Goal: Task Accomplishment & Management: Manage account settings

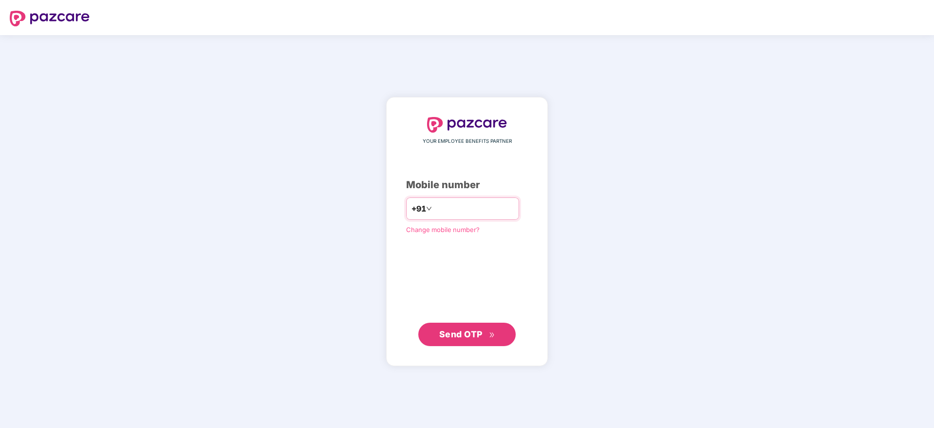
click at [447, 207] on input "number" at bounding box center [474, 209] width 80 height 16
type input "**********"
click at [466, 346] on div "**********" at bounding box center [467, 231] width 162 height 269
click at [464, 340] on span "Send OTP" at bounding box center [467, 334] width 56 height 14
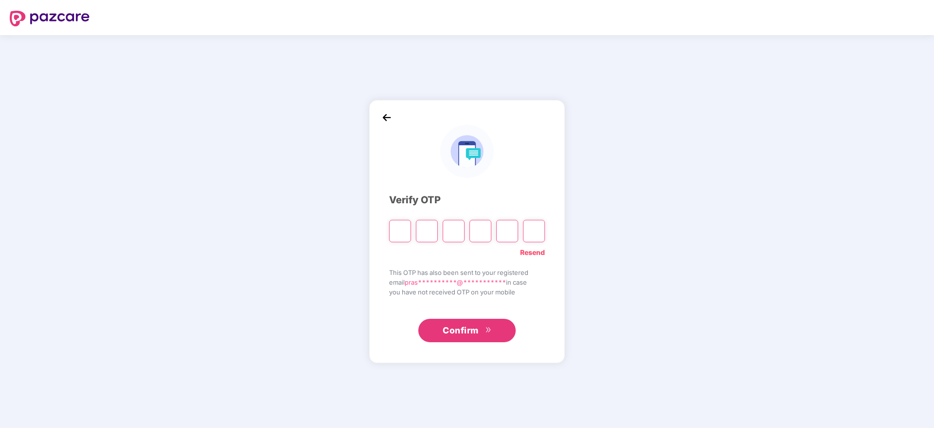
type input "*"
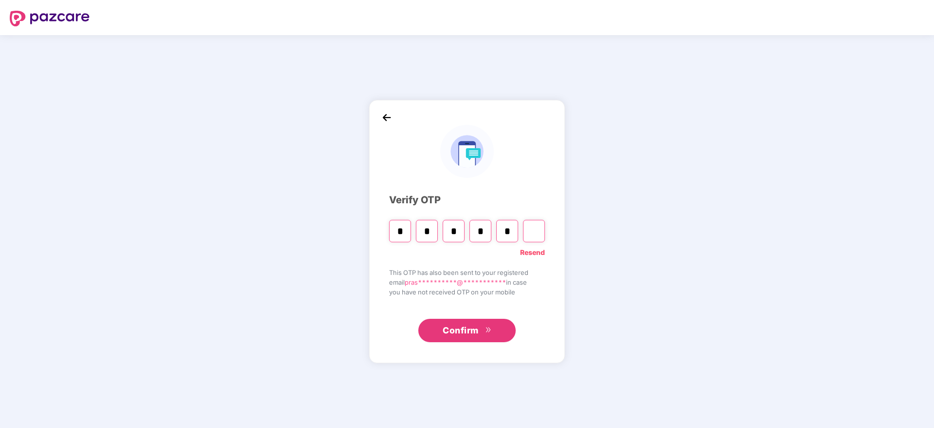
type input "*"
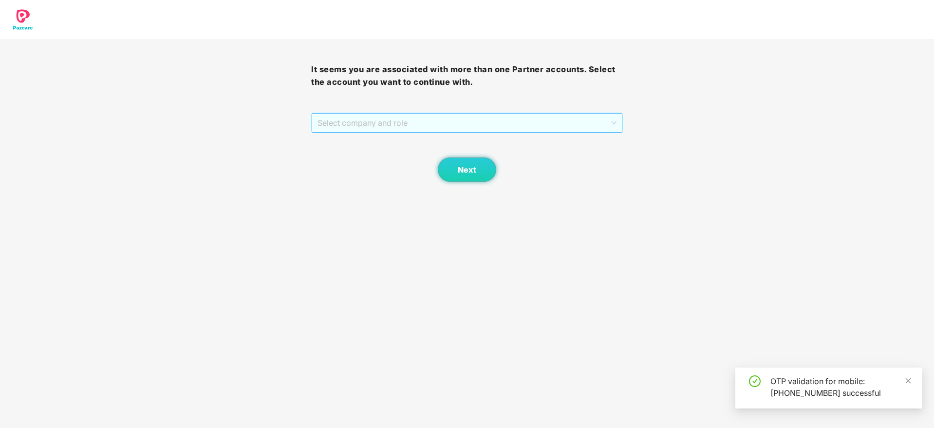
click at [416, 122] on span "Select company and role" at bounding box center [467, 123] width 299 height 19
click at [412, 154] on div "Pazcare - PARTNER_ADMIN" at bounding box center [468, 157] width 300 height 11
click at [465, 163] on button "Next" at bounding box center [467, 169] width 58 height 24
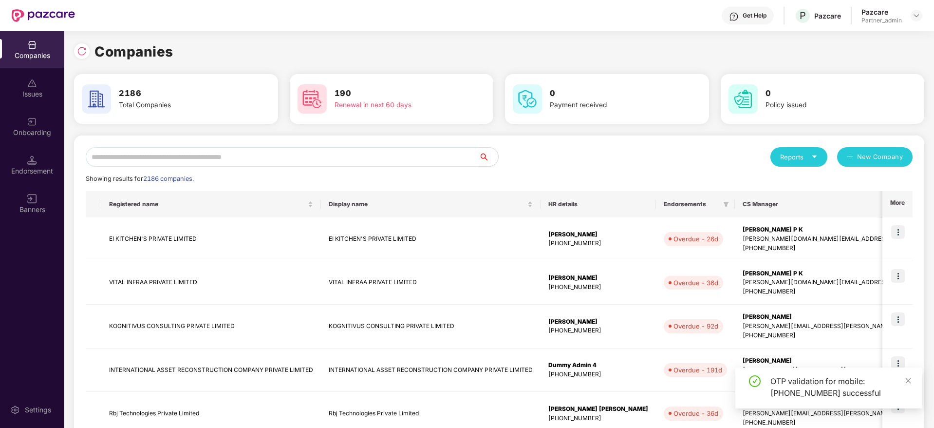
click at [273, 163] on input "text" at bounding box center [282, 156] width 393 height 19
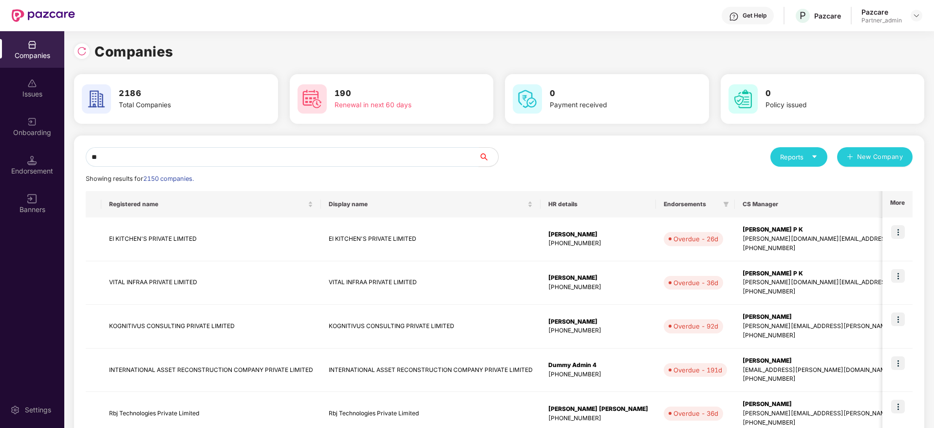
type input "*"
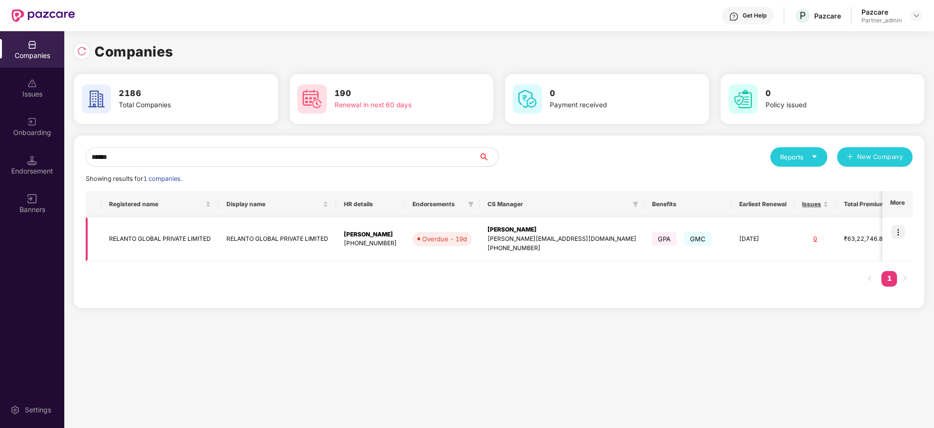
type input "******"
click at [902, 229] on img at bounding box center [899, 232] width 14 height 14
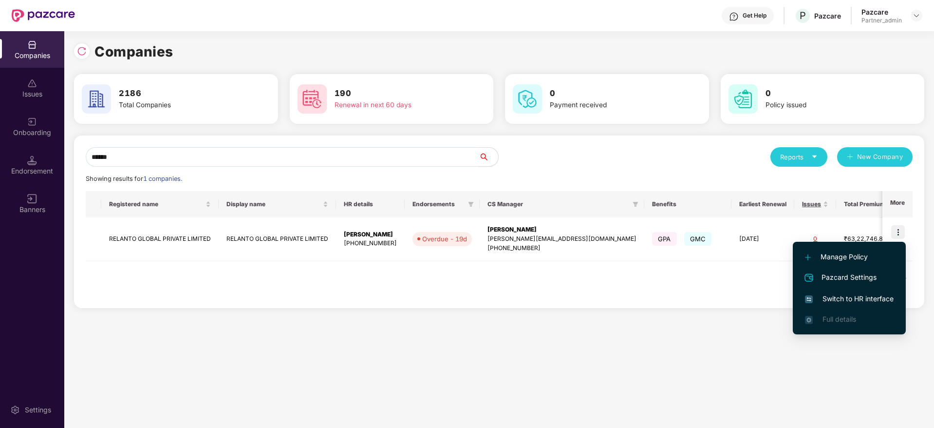
click at [507, 279] on div "Registered name Display name HR details Endorsements CS Manager Benefits Earlie…" at bounding box center [499, 243] width 827 height 105
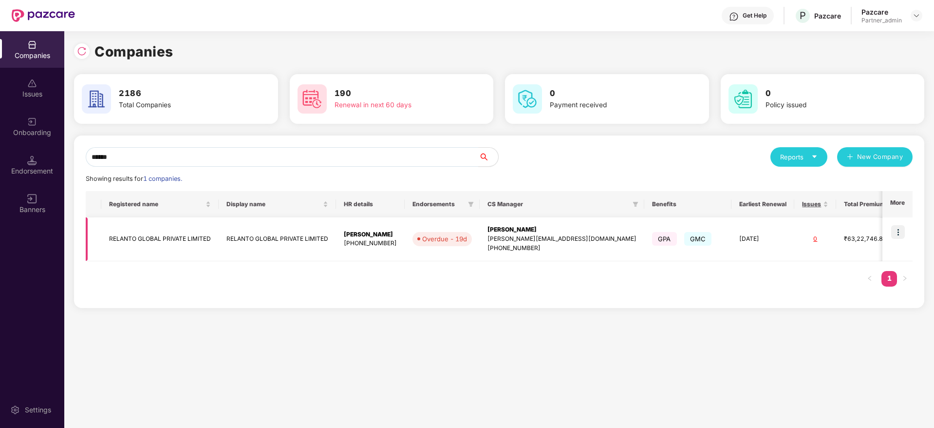
click at [900, 230] on img at bounding box center [899, 232] width 14 height 14
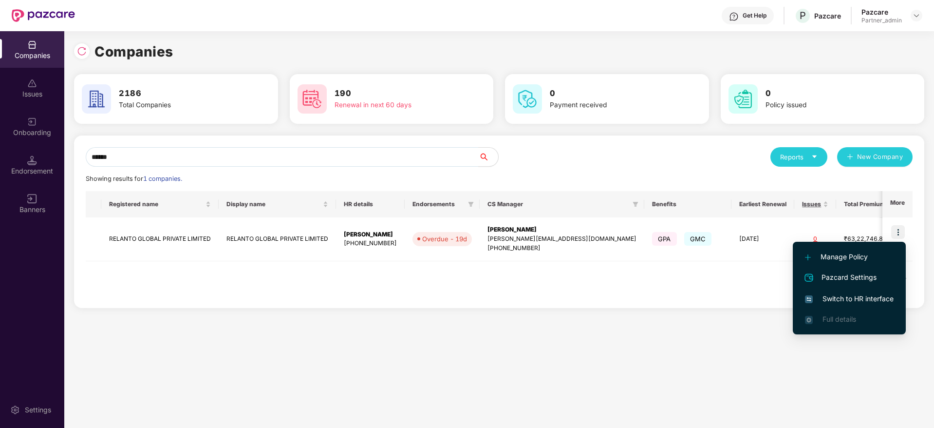
click at [845, 297] on span "Switch to HR interface" at bounding box center [849, 298] width 89 height 11
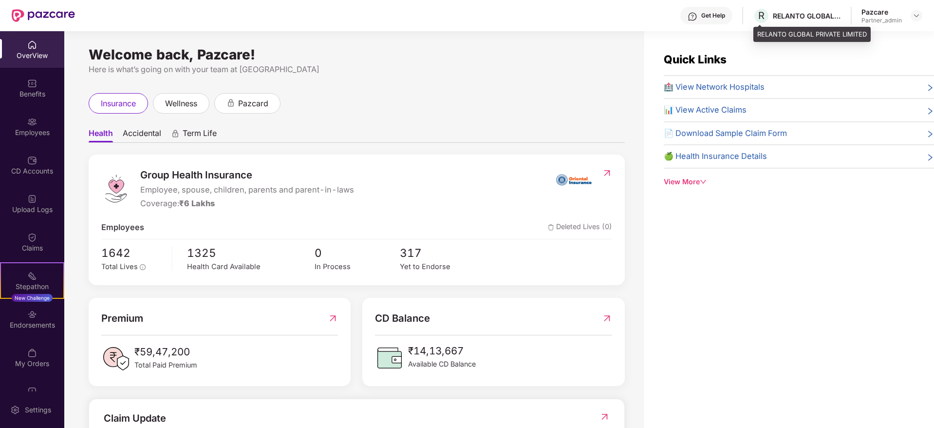
click at [790, 15] on div "RELANTO GLOBAL PRIVATE LIMITED" at bounding box center [807, 15] width 68 height 9
copy div "RELANTO"
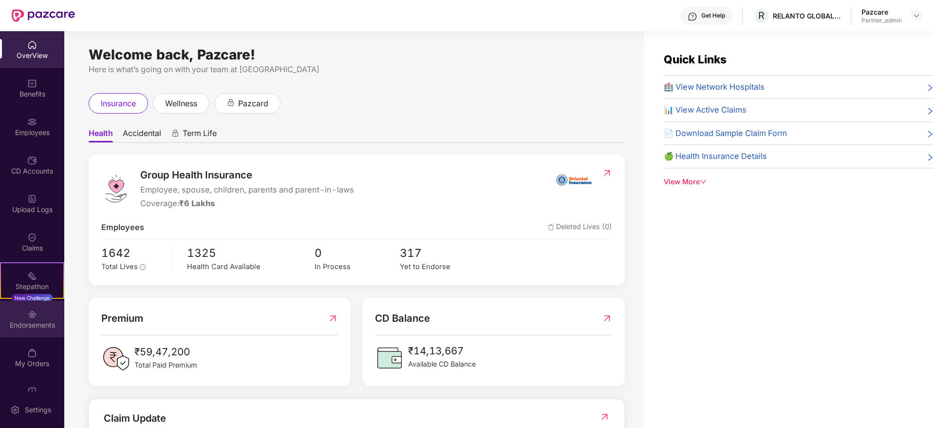
click at [28, 324] on div "Endorsements" at bounding box center [32, 325] width 64 height 10
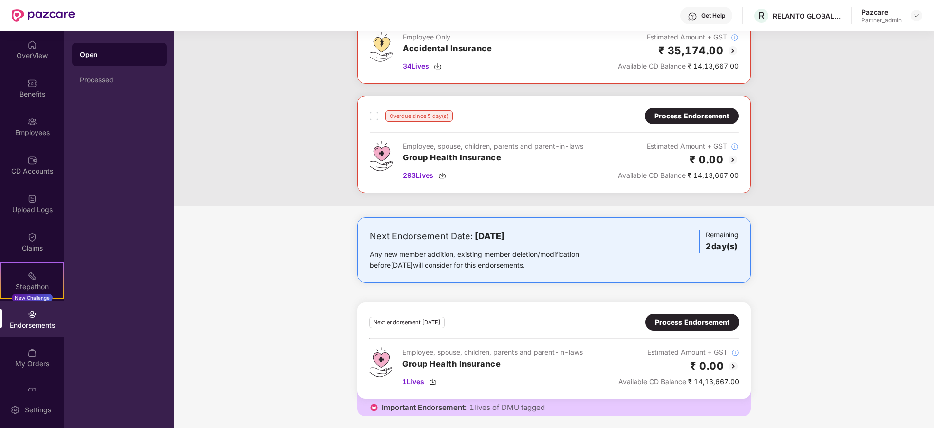
scroll to position [58, 0]
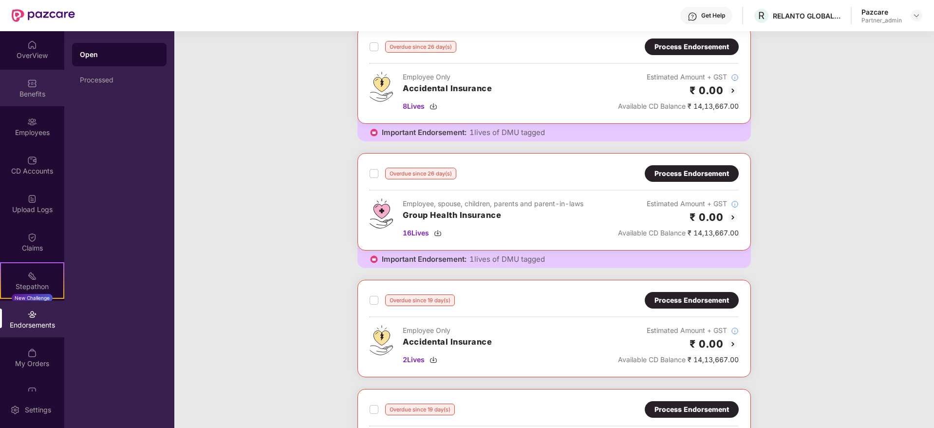
click at [25, 94] on div "Benefits" at bounding box center [32, 94] width 64 height 10
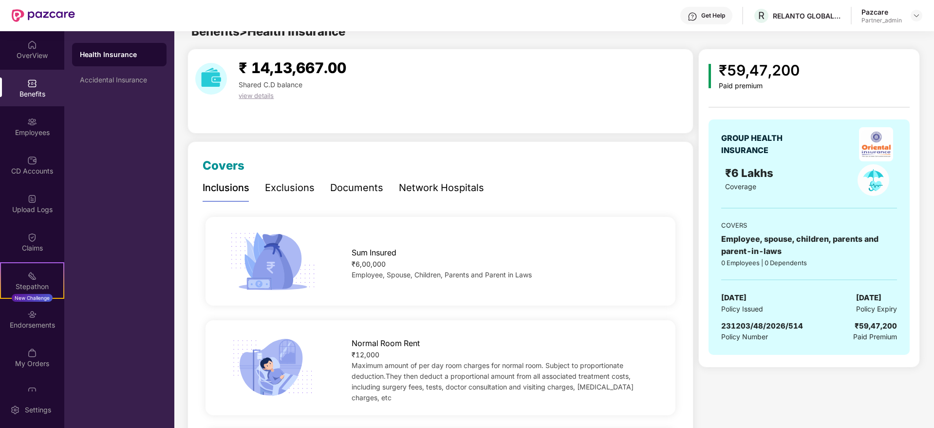
scroll to position [0, 0]
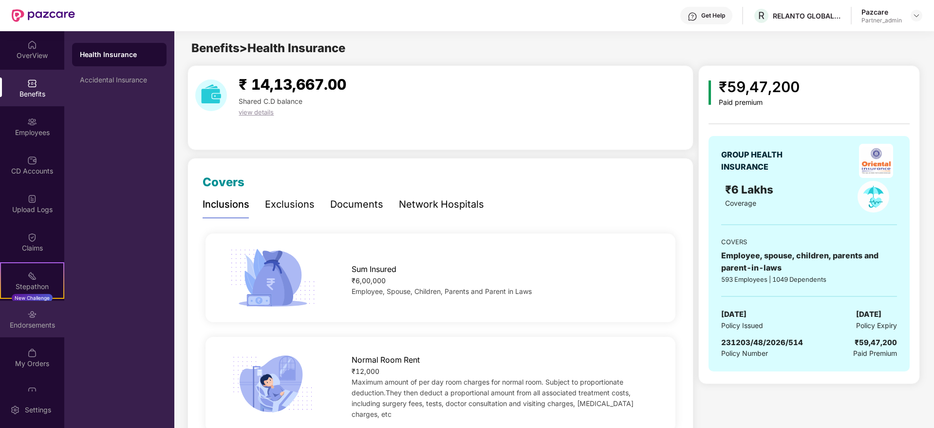
click at [39, 314] on div "Endorsements" at bounding box center [32, 319] width 64 height 37
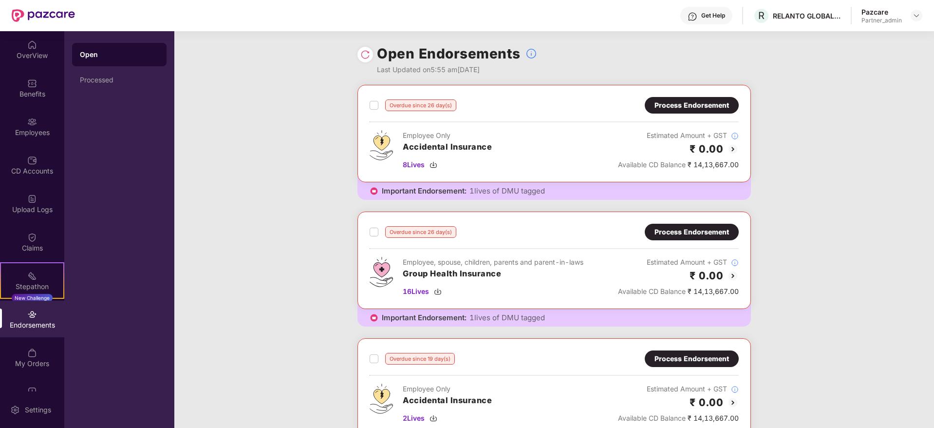
click at [692, 235] on div "Process Endorsement" at bounding box center [692, 232] width 75 height 11
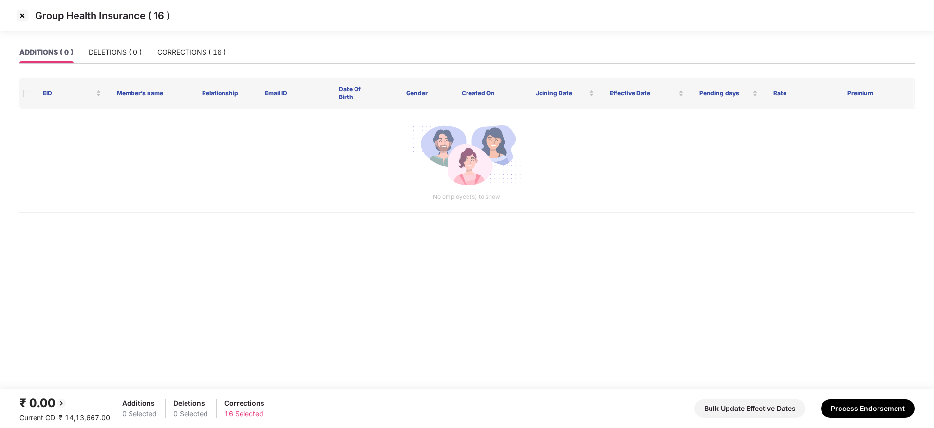
click at [25, 19] on img at bounding box center [23, 16] width 16 height 16
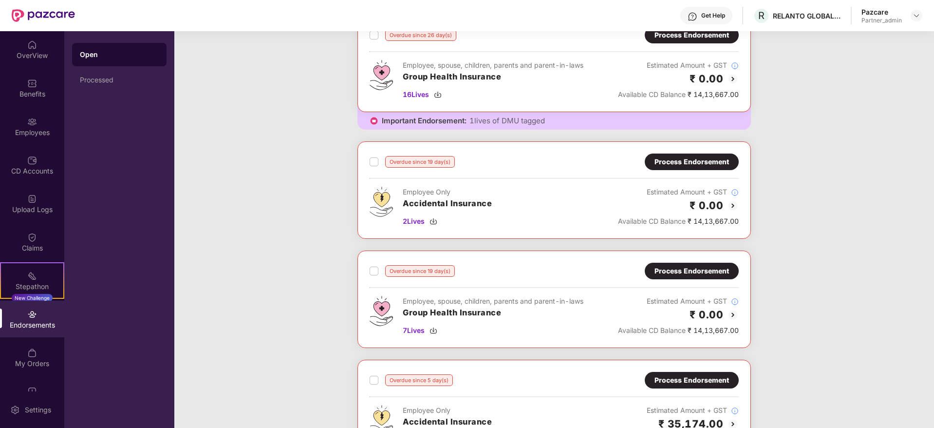
scroll to position [219, 0]
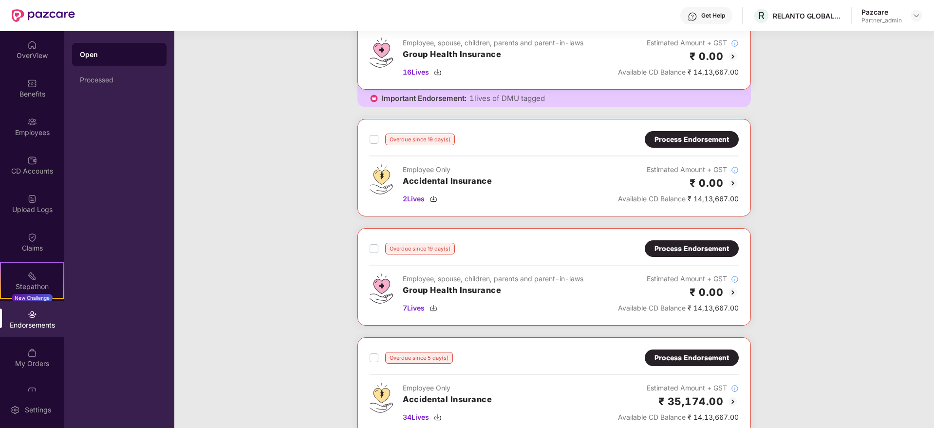
click at [686, 254] on div "Process Endorsement" at bounding box center [692, 248] width 94 height 17
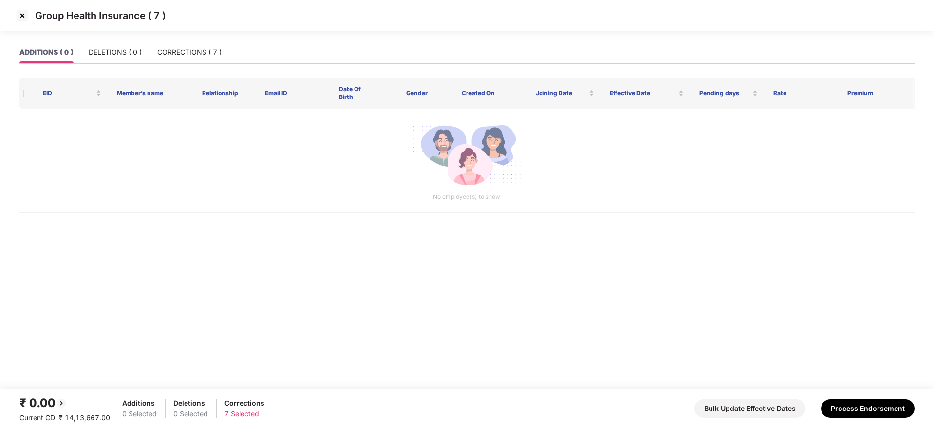
click at [17, 16] on img at bounding box center [23, 16] width 16 height 16
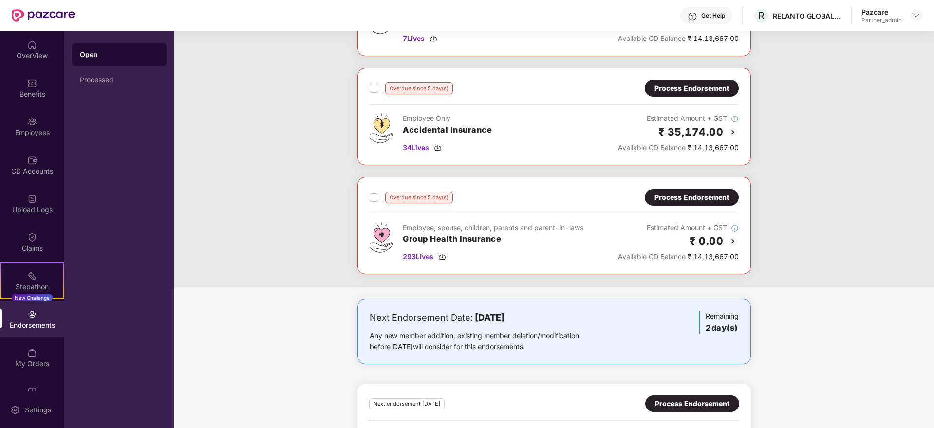
scroll to position [512, 0]
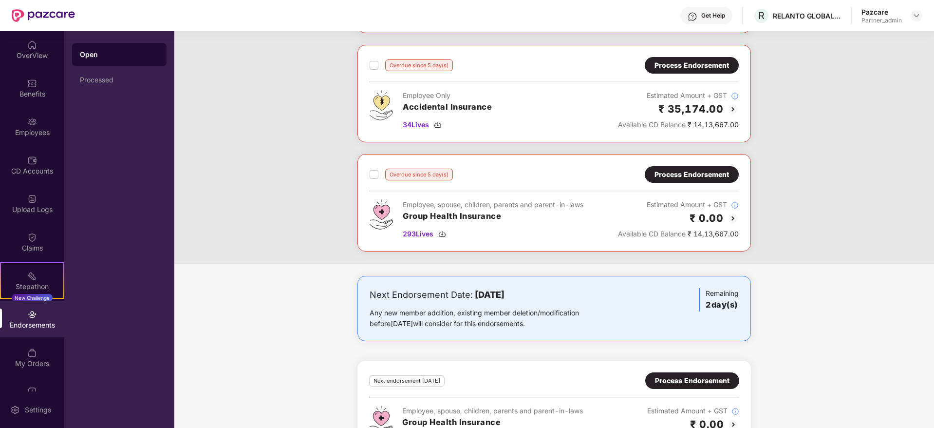
click at [674, 177] on div "Process Endorsement" at bounding box center [692, 174] width 75 height 11
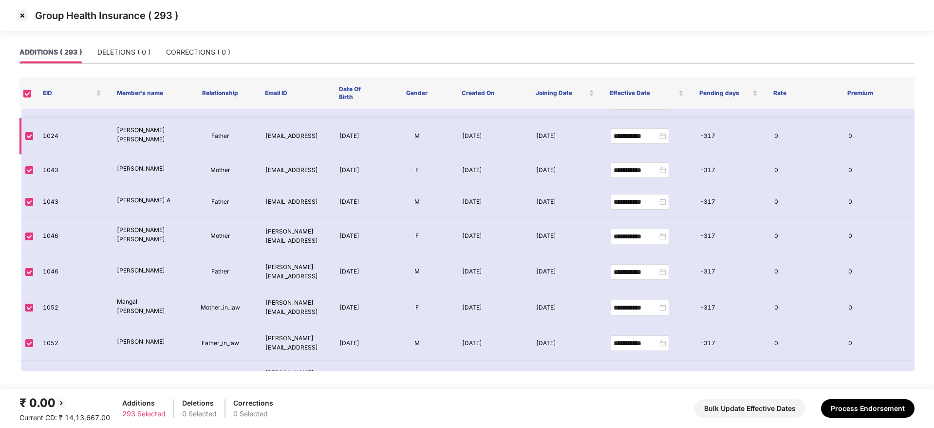
scroll to position [73, 0]
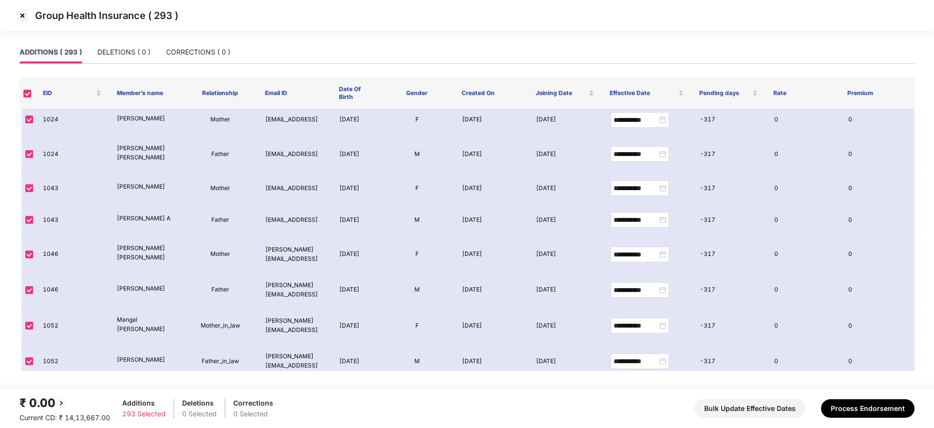
click at [22, 16] on img at bounding box center [23, 16] width 16 height 16
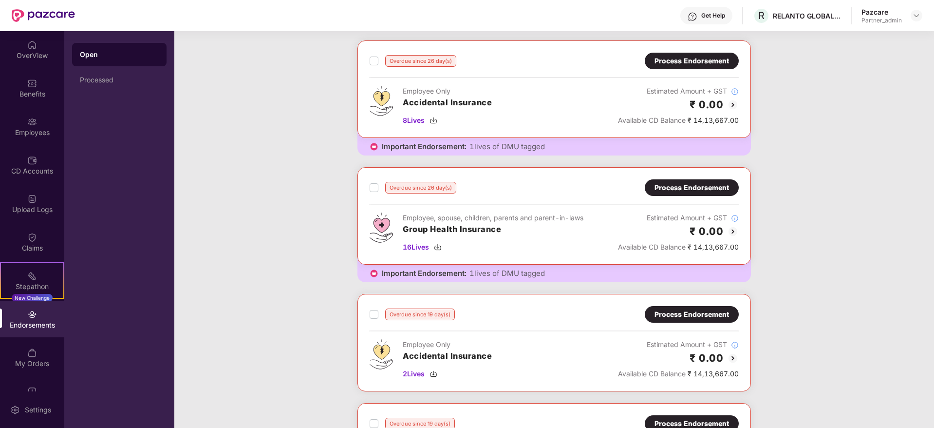
scroll to position [0, 0]
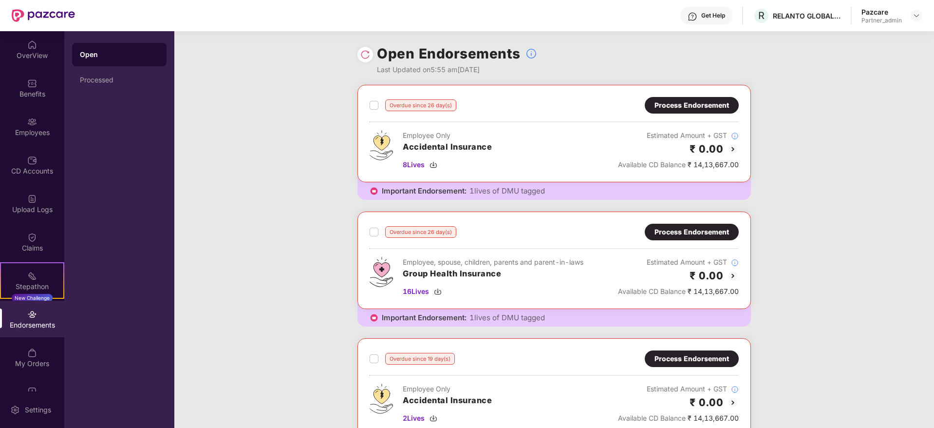
click at [678, 234] on div "Process Endorsement" at bounding box center [692, 232] width 75 height 11
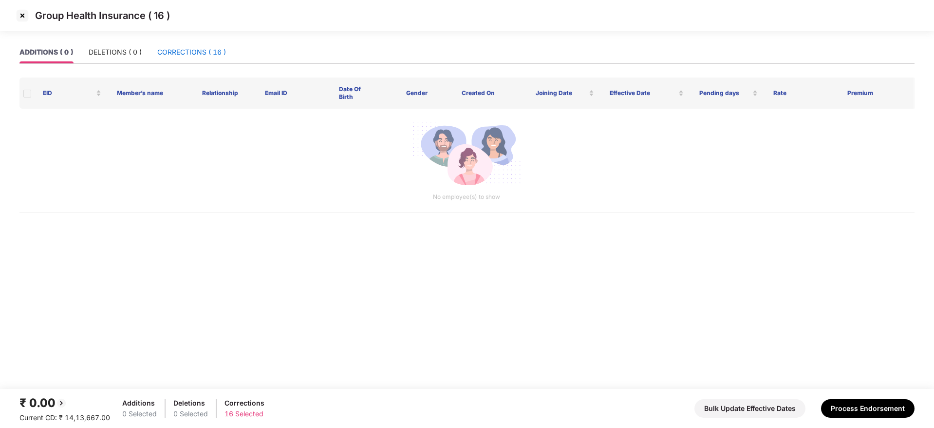
click at [201, 53] on div "CORRECTIONS ( 16 )" at bounding box center [191, 52] width 69 height 11
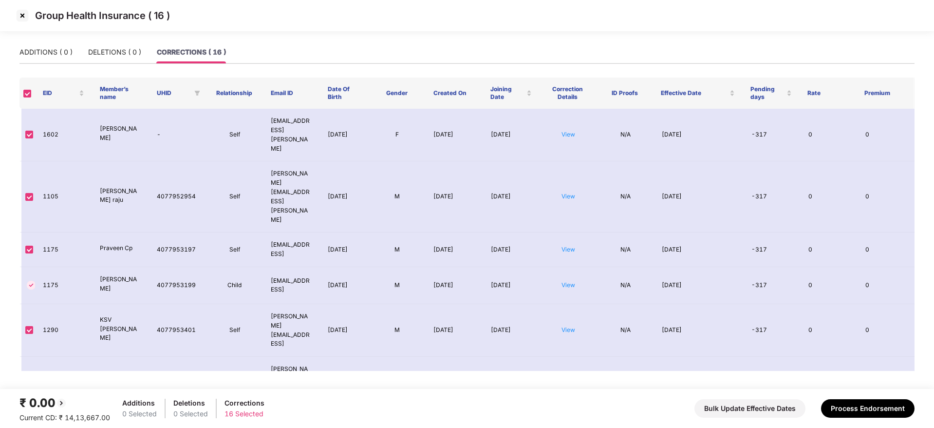
click at [21, 16] on img at bounding box center [23, 16] width 16 height 16
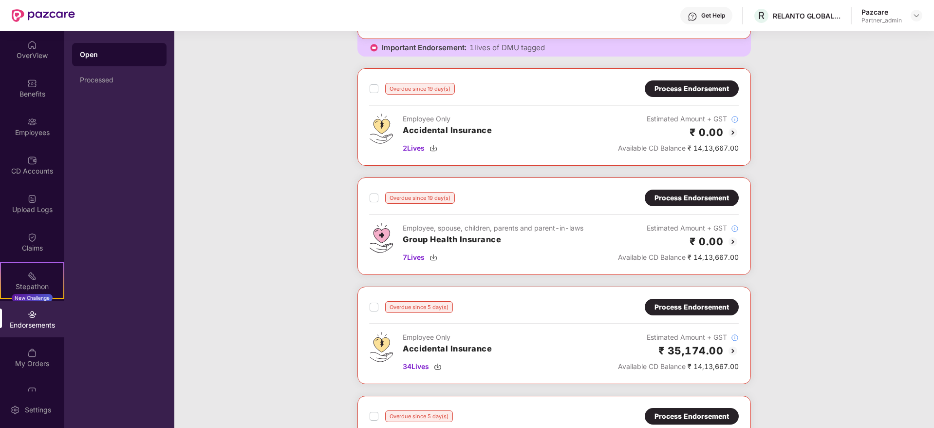
scroll to position [292, 0]
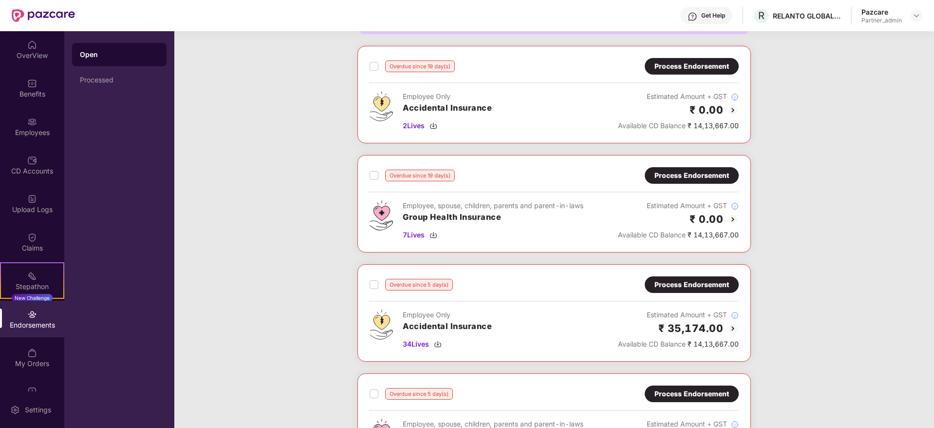
click at [691, 174] on div "Process Endorsement" at bounding box center [692, 175] width 75 height 11
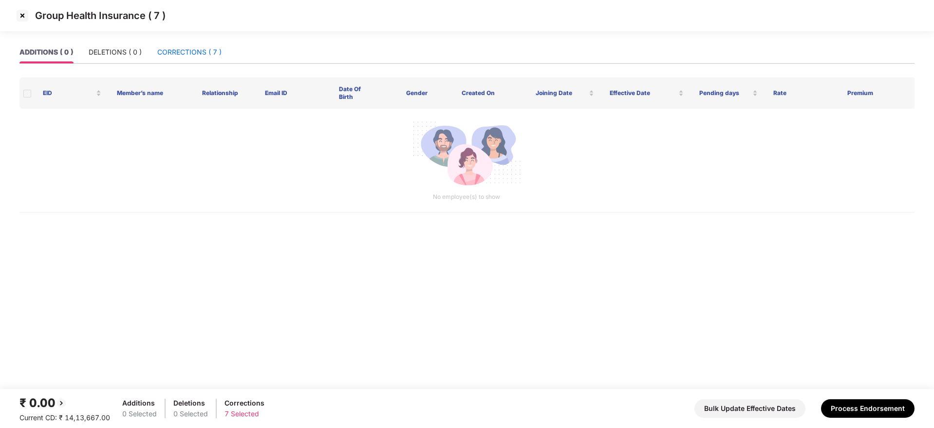
click at [184, 56] on div "CORRECTIONS ( 7 )" at bounding box center [189, 52] width 64 height 11
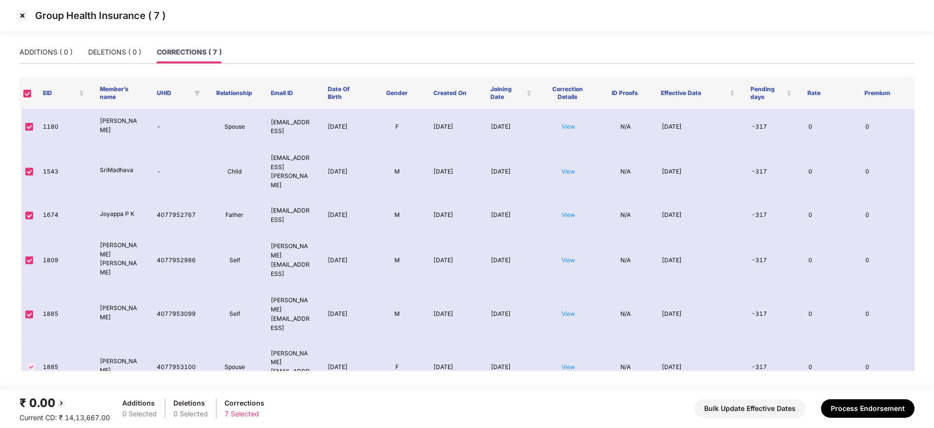
click at [21, 17] on img at bounding box center [23, 16] width 16 height 16
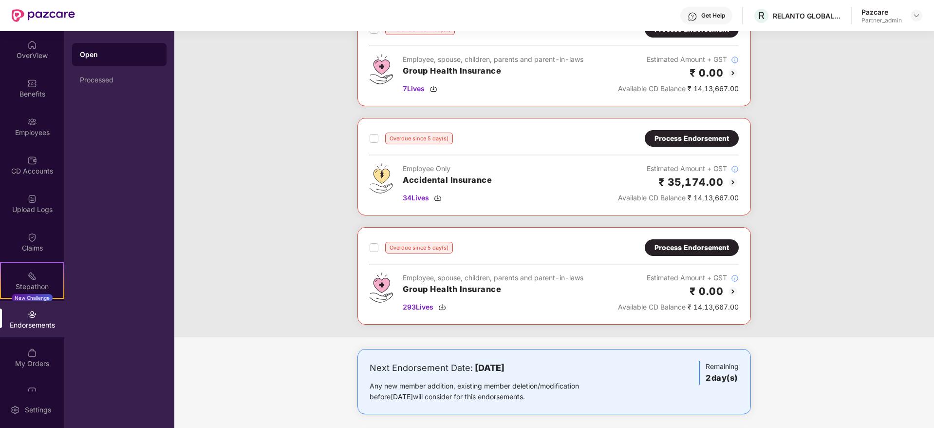
scroll to position [512, 0]
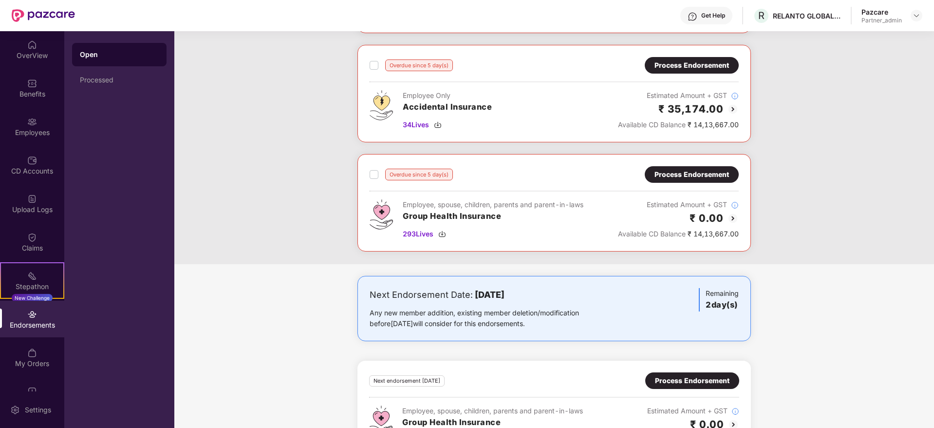
click at [681, 176] on div "Process Endorsement" at bounding box center [692, 174] width 75 height 11
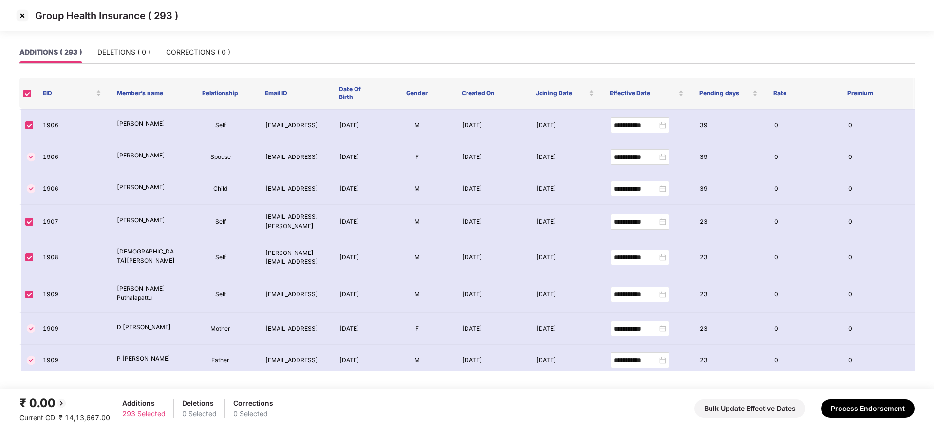
scroll to position [9090, 0]
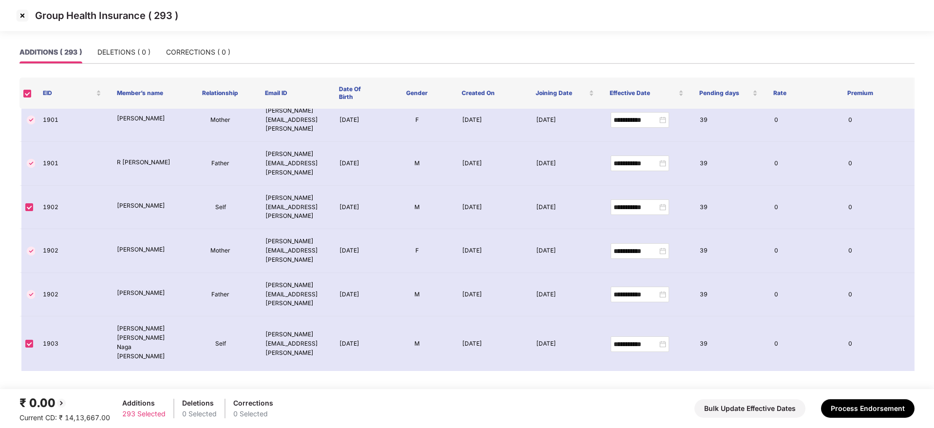
click at [20, 16] on img at bounding box center [23, 16] width 16 height 16
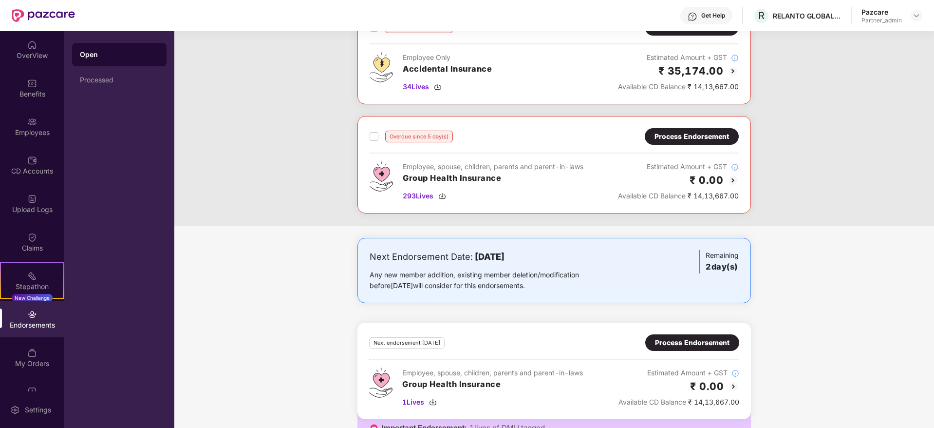
scroll to position [570, 0]
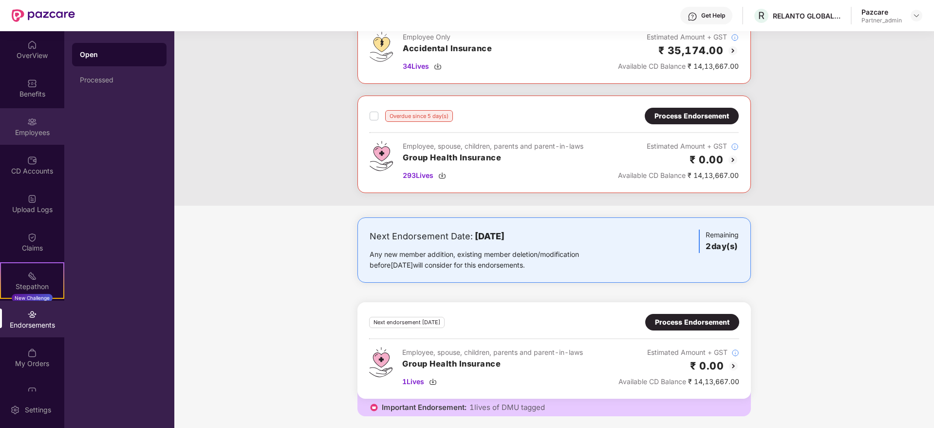
click at [25, 126] on div "Employees" at bounding box center [32, 126] width 64 height 37
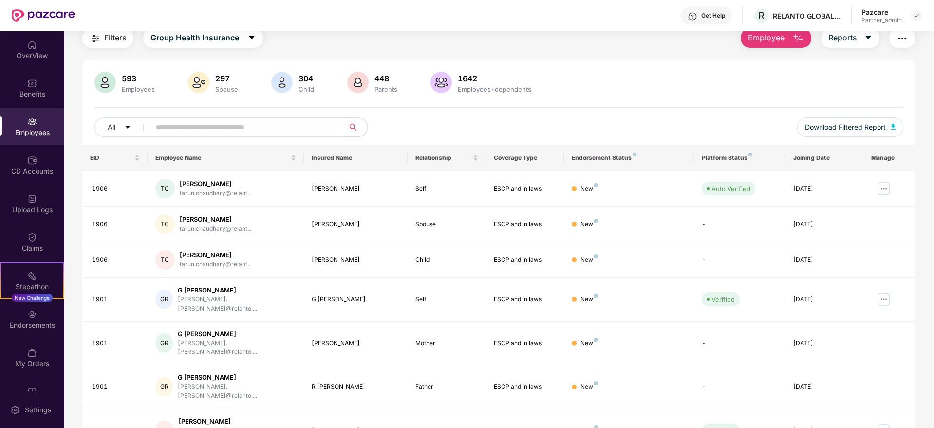
scroll to position [0, 0]
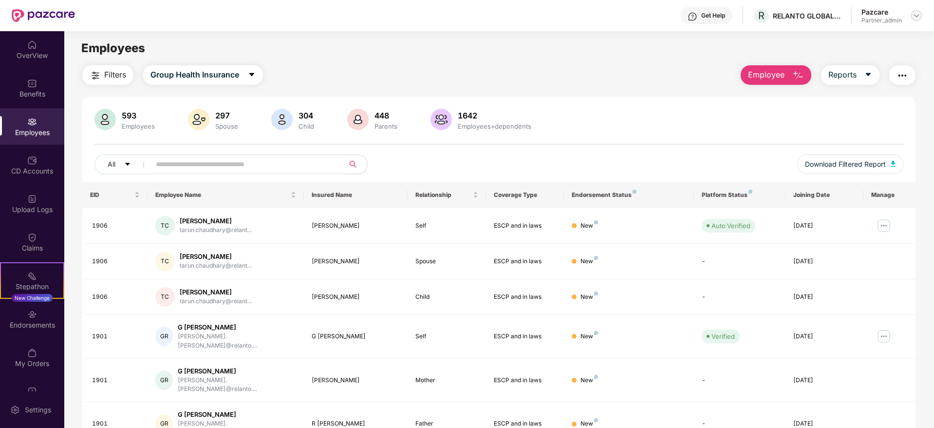
click at [916, 15] on img at bounding box center [917, 16] width 8 height 8
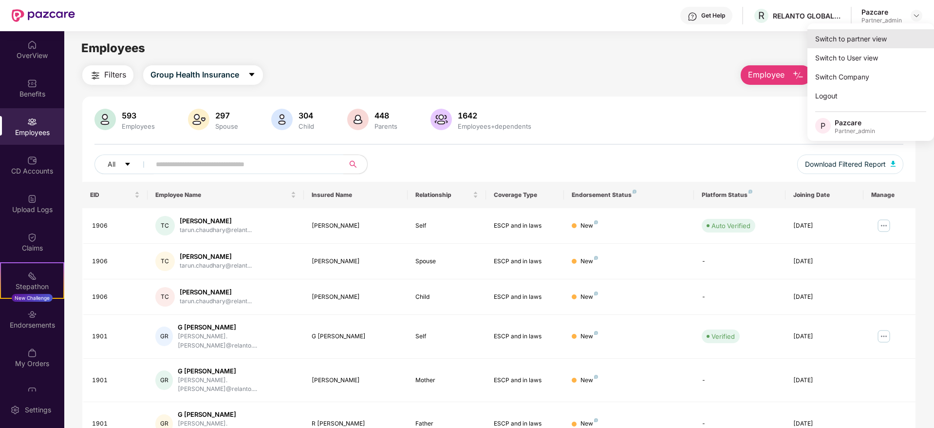
click at [879, 36] on div "Switch to partner view" at bounding box center [871, 38] width 127 height 19
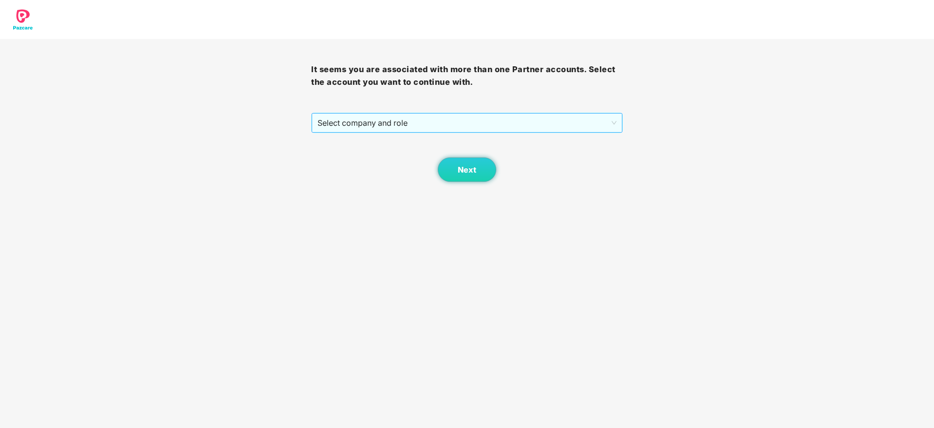
click at [407, 121] on span "Select company and role" at bounding box center [467, 123] width 299 height 19
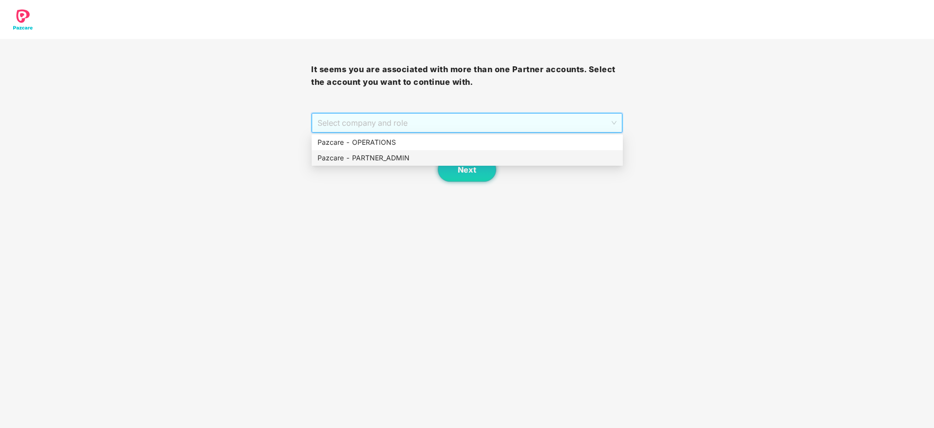
drag, startPoint x: 382, startPoint y: 153, endPoint x: 436, endPoint y: 162, distance: 54.3
click at [390, 156] on div "Pazcare - PARTNER_ADMIN" at bounding box center [468, 157] width 300 height 11
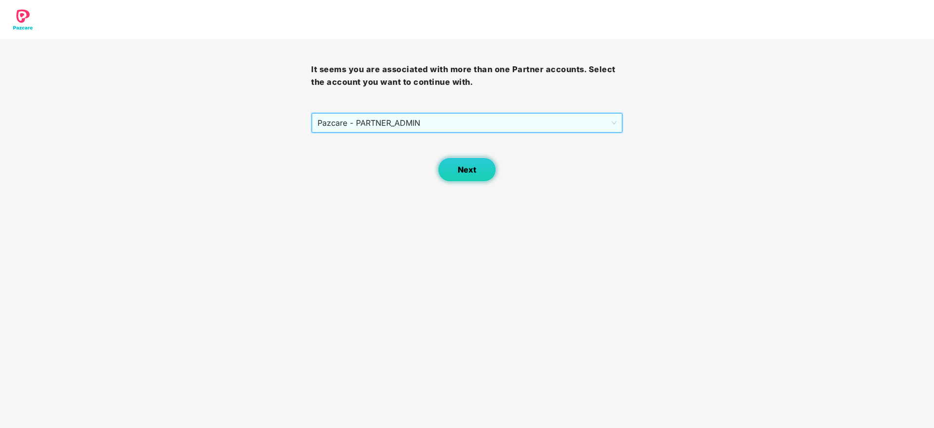
click at [470, 171] on span "Next" at bounding box center [467, 169] width 19 height 9
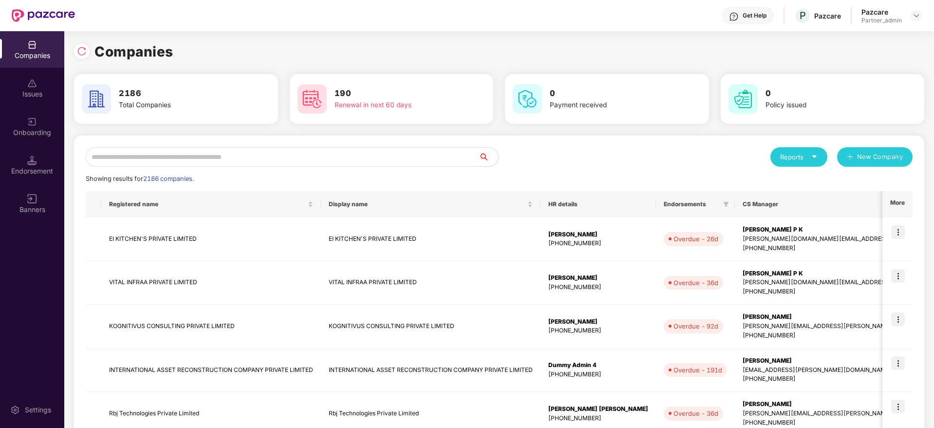
click at [271, 159] on input "text" at bounding box center [282, 156] width 393 height 19
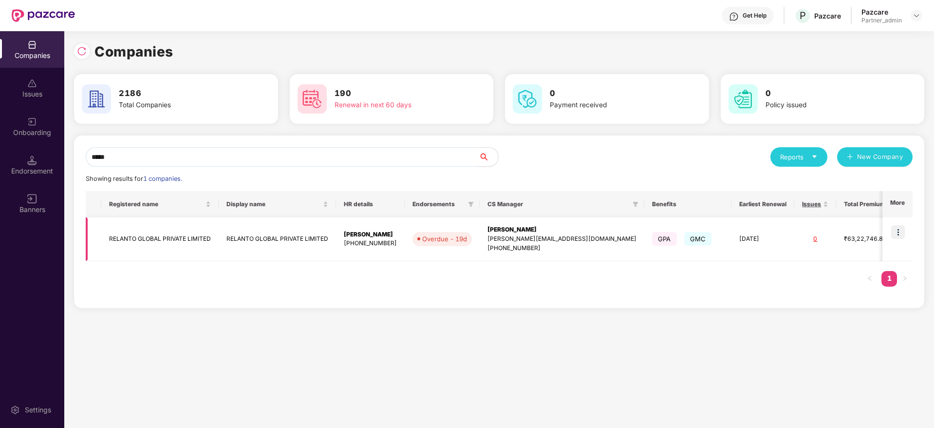
type input "*****"
click at [511, 228] on div "Ronak Shashikant Majalkar" at bounding box center [562, 229] width 149 height 9
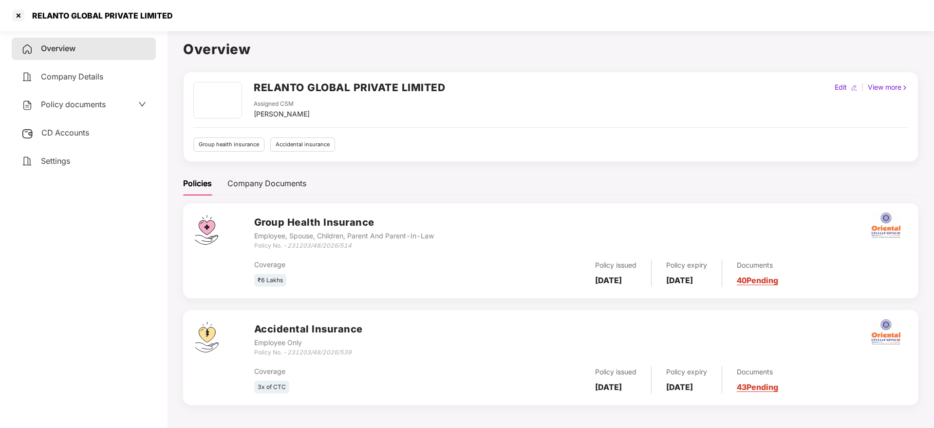
click at [78, 103] on span "Policy documents" at bounding box center [73, 104] width 65 height 10
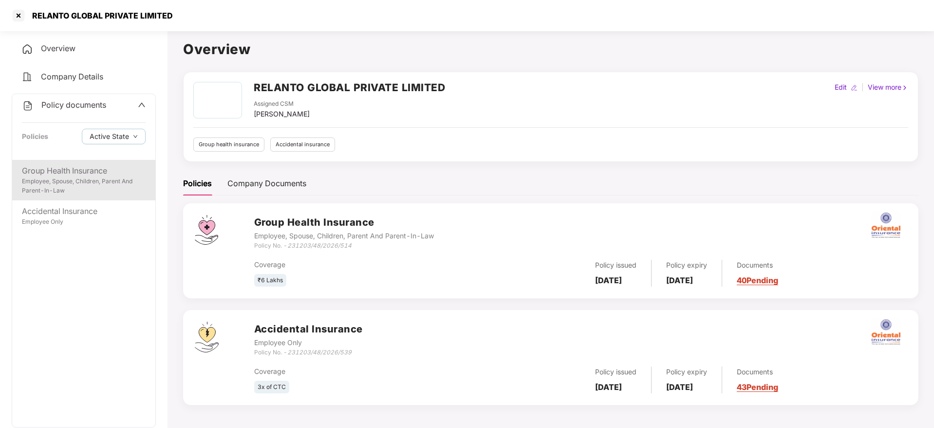
click at [58, 172] on div "Group Health Insurance" at bounding box center [84, 171] width 124 height 12
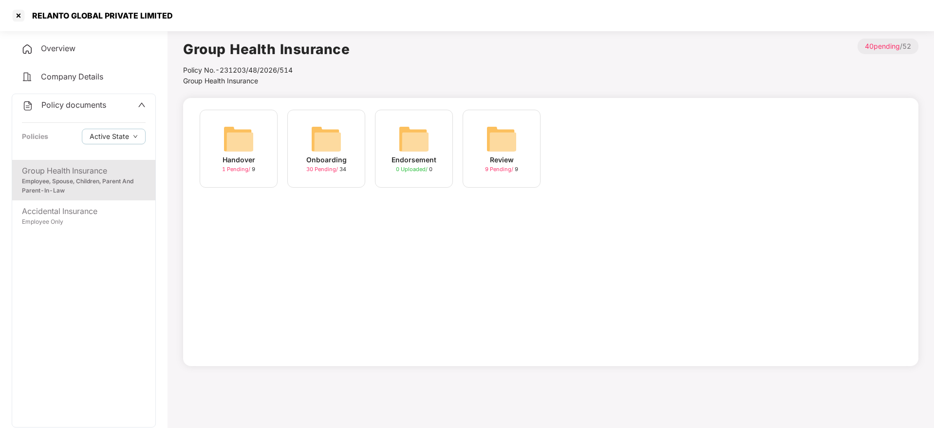
click at [349, 153] on div "Onboarding 30 Pending / 34" at bounding box center [326, 149] width 78 height 78
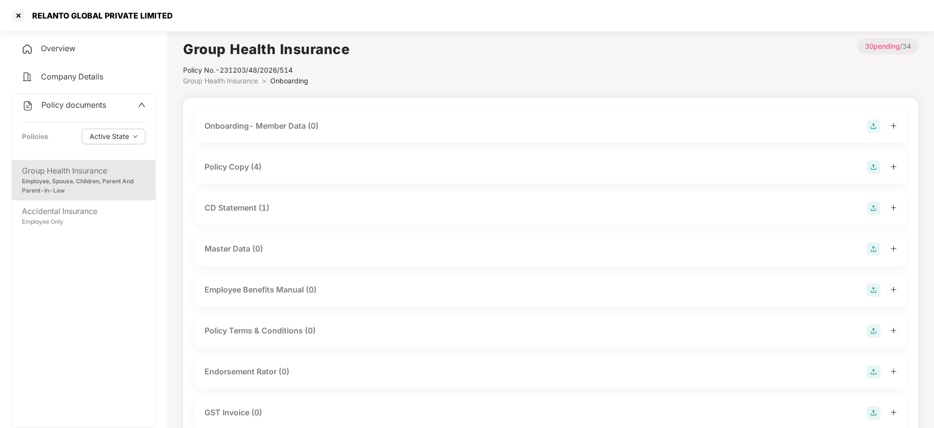
click at [897, 167] on icon "plus" at bounding box center [894, 166] width 7 height 7
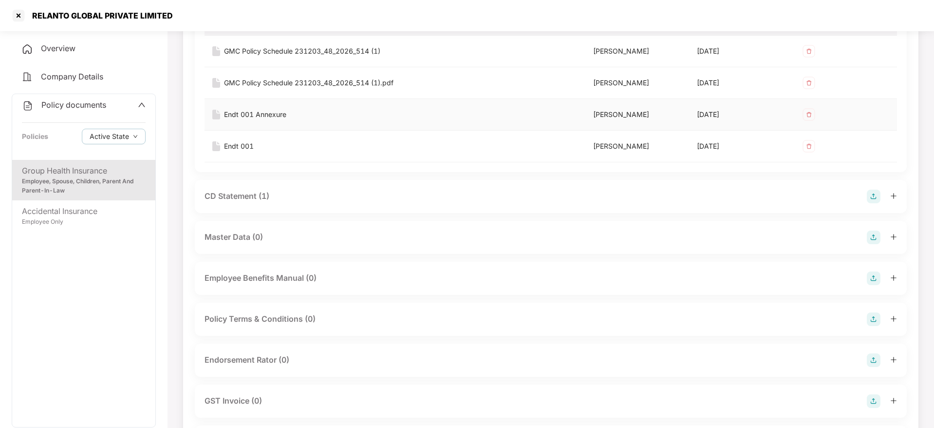
scroll to position [146, 0]
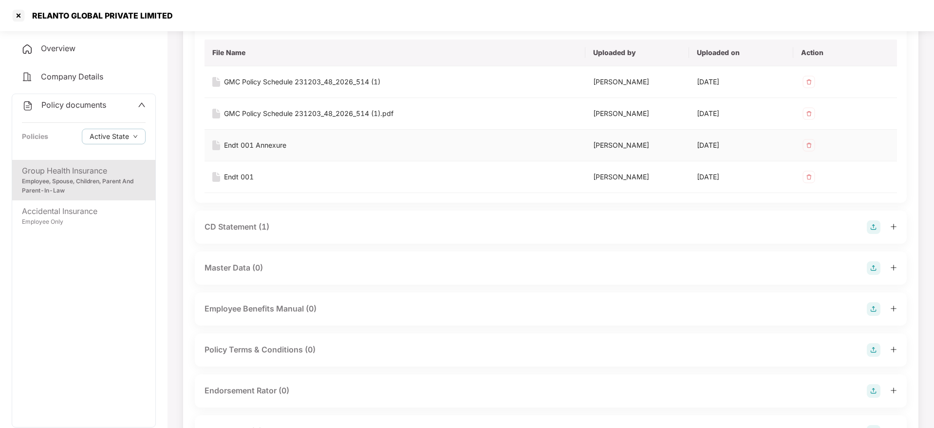
click at [255, 146] on div "Endt 001 Annexure" at bounding box center [255, 145] width 62 height 11
click at [639, 177] on div "Ronak Shashikant Majalkar" at bounding box center [637, 176] width 88 height 11
click at [238, 175] on div "Endt 001" at bounding box center [239, 176] width 30 height 11
click at [323, 80] on div "GMC Policy Schedule 231203_48_2026_514 (1)" at bounding box center [302, 81] width 156 height 11
drag, startPoint x: 30, startPoint y: 12, endPoint x: 199, endPoint y: 19, distance: 169.7
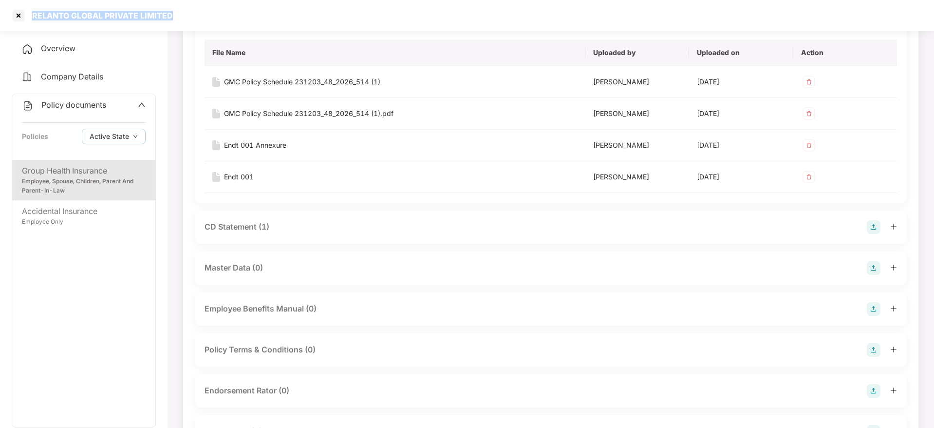
click at [199, 19] on div "RELANTO GLOBAL PRIVATE LIMITED" at bounding box center [467, 15] width 934 height 31
copy div "RELANTO GLOBAL PRIVATE LIMITED"
click at [18, 14] on div at bounding box center [19, 16] width 16 height 16
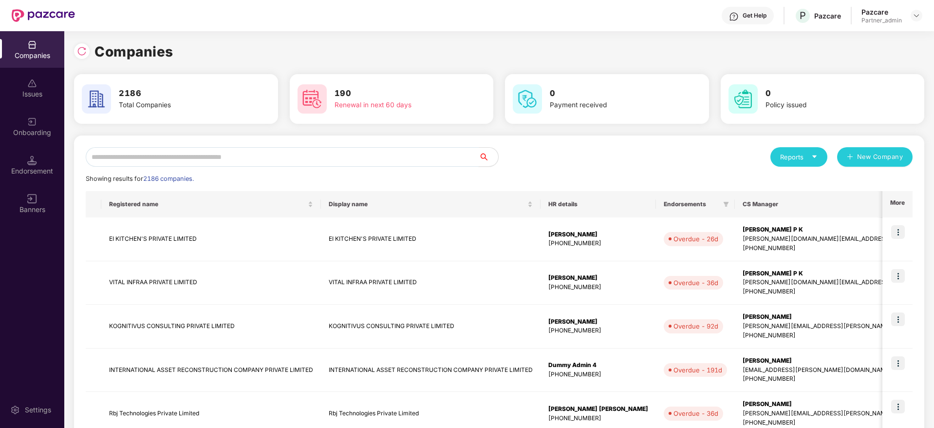
scroll to position [0, 0]
click at [230, 146] on div "Reports New Company Showing results for 2186 companies. Registered name Display…" at bounding box center [499, 417] width 851 height 565
click at [224, 153] on input "text" at bounding box center [282, 156] width 393 height 19
paste input "**********"
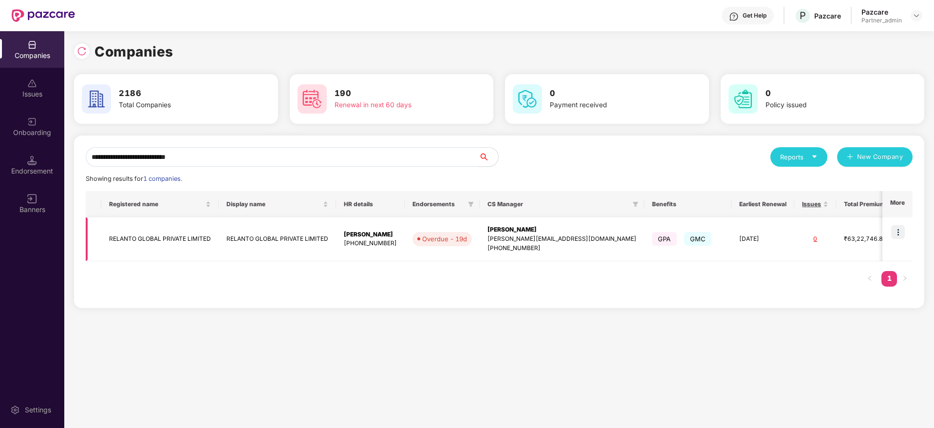
type input "**********"
click at [523, 233] on div "Ronak Shashikant Majalkar" at bounding box center [562, 229] width 149 height 9
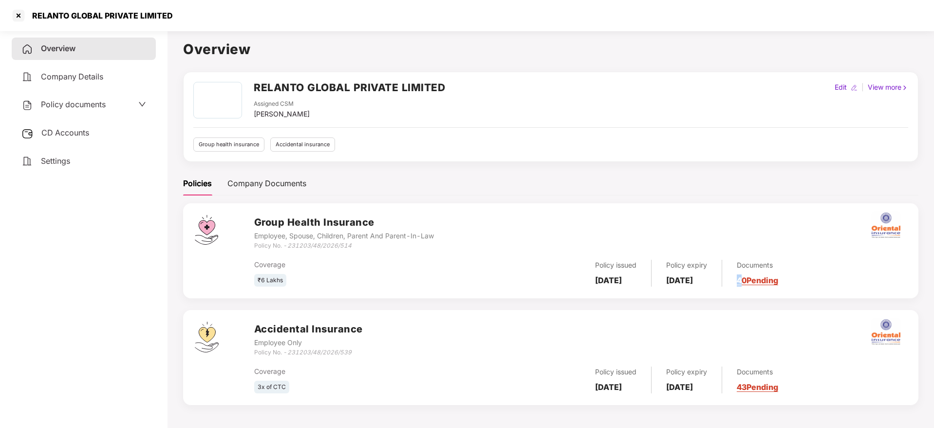
click at [781, 291] on div "Group Health Insurance Employee, Spouse, Children, Parent And Parent-In-Law Pol…" at bounding box center [551, 250] width 736 height 95
click at [782, 288] on div "Group Health Insurance Employee, Spouse, Children, Parent And Parent-In-Law Pol…" at bounding box center [551, 250] width 736 height 95
click at [778, 284] on link "40 Pending" at bounding box center [757, 280] width 41 height 10
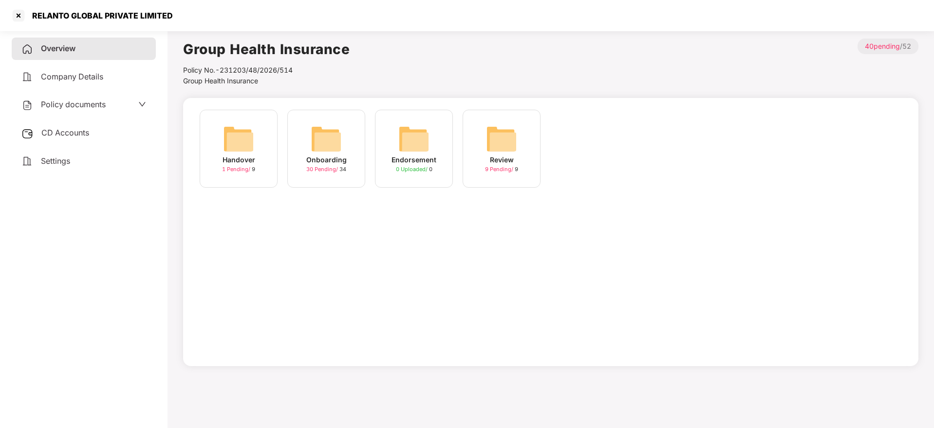
click at [323, 140] on img at bounding box center [326, 138] width 31 height 31
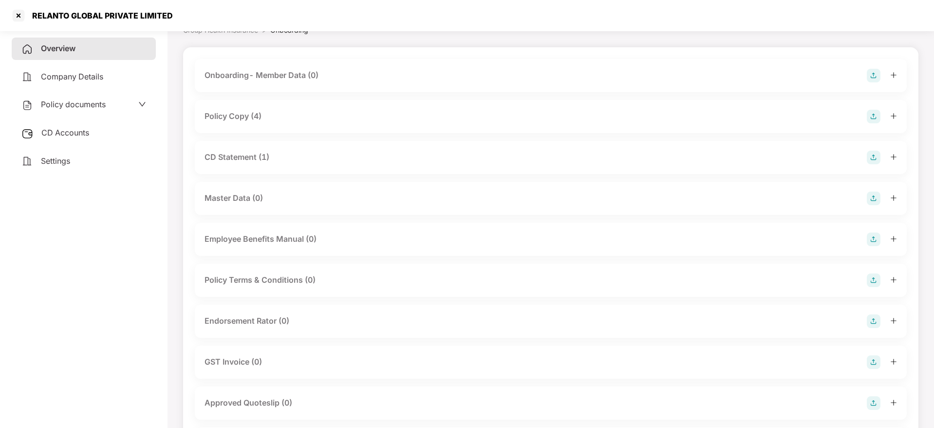
scroll to position [73, 0]
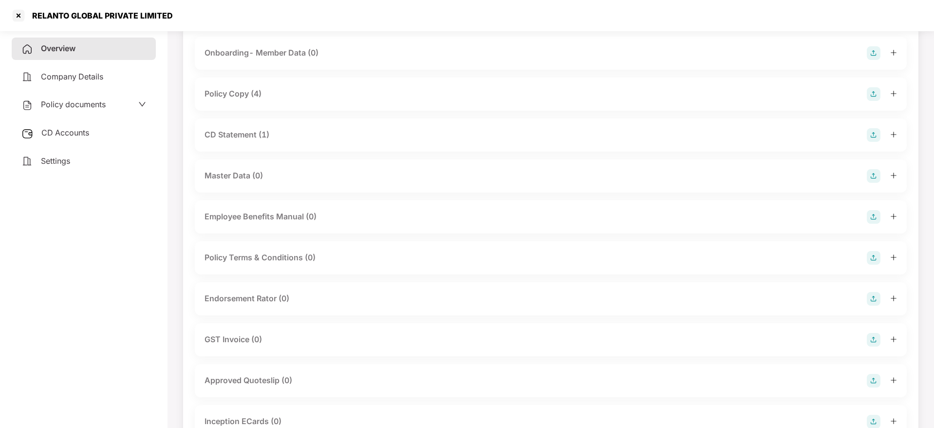
click at [244, 101] on div "Policy Copy (4)" at bounding box center [551, 93] width 712 height 33
click at [244, 98] on div "Policy Copy (4)" at bounding box center [233, 94] width 57 height 12
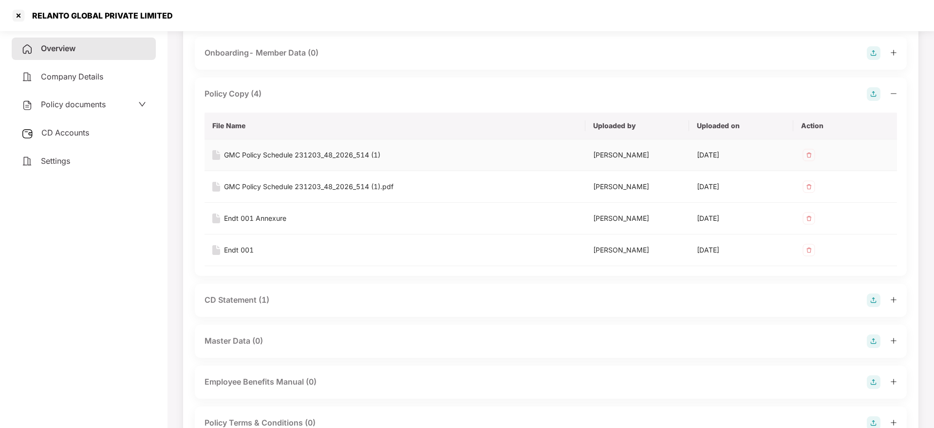
click at [240, 158] on div "GMC Policy Schedule 231203_48_2026_514 (1)" at bounding box center [302, 155] width 156 height 11
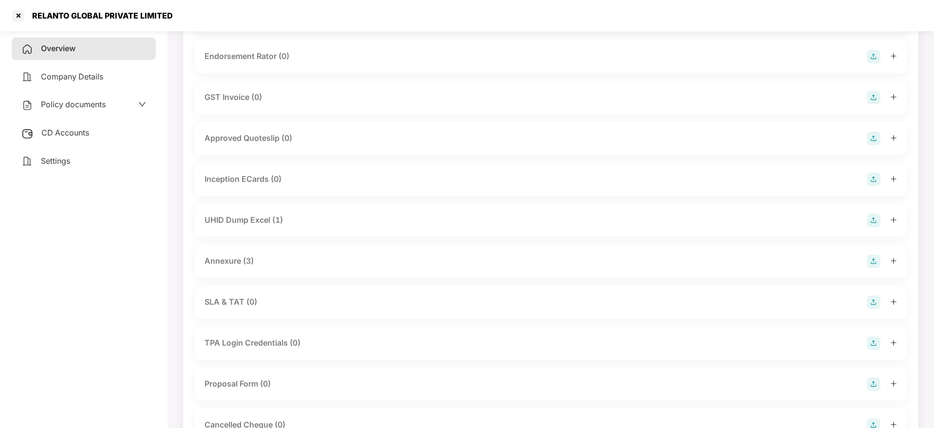
scroll to position [512, 0]
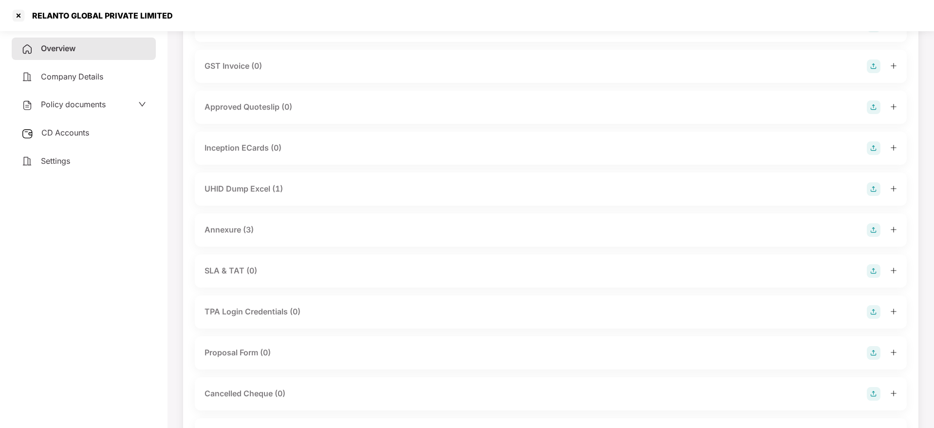
click at [251, 231] on div "Annexure (3)" at bounding box center [229, 230] width 49 height 12
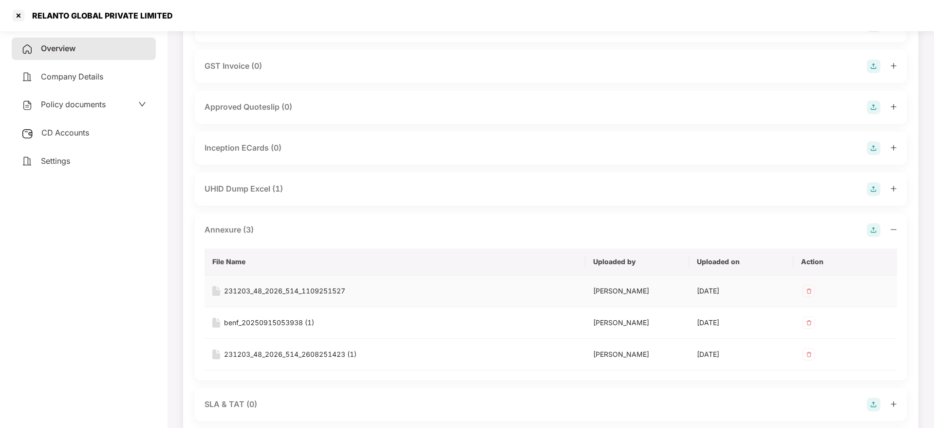
click at [262, 292] on div "231203_48_2026_514_1109251527" at bounding box center [284, 290] width 121 height 11
drag, startPoint x: 35, startPoint y: 17, endPoint x: 234, endPoint y: 11, distance: 199.8
click at [234, 11] on div "RELANTO GLOBAL PRIVATE LIMITED" at bounding box center [467, 15] width 934 height 31
copy div "RELANTO GLOBAL PRIVATE LIMITED"
click at [18, 15] on div at bounding box center [19, 16] width 16 height 16
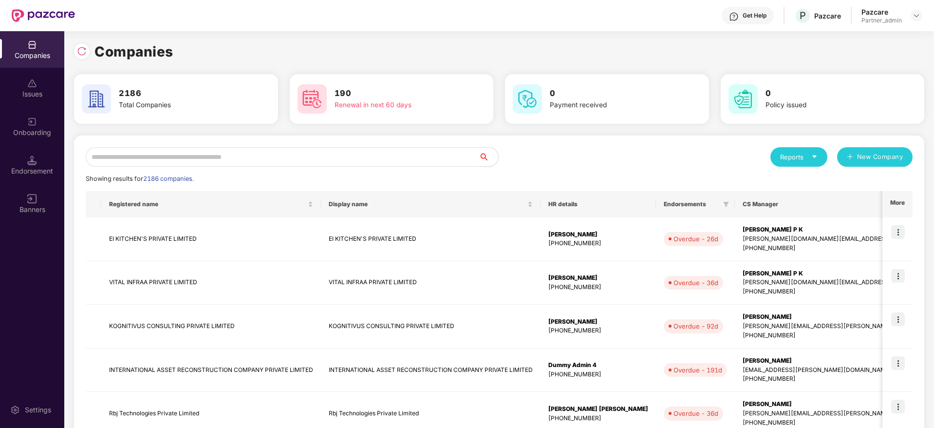
scroll to position [0, 0]
click at [264, 151] on input "text" at bounding box center [282, 156] width 393 height 19
paste input "**********"
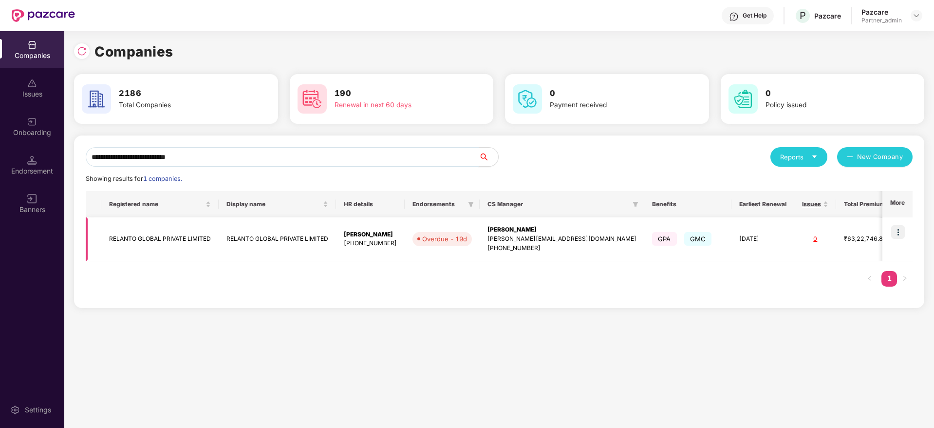
type input "**********"
click at [902, 231] on img at bounding box center [899, 232] width 14 height 14
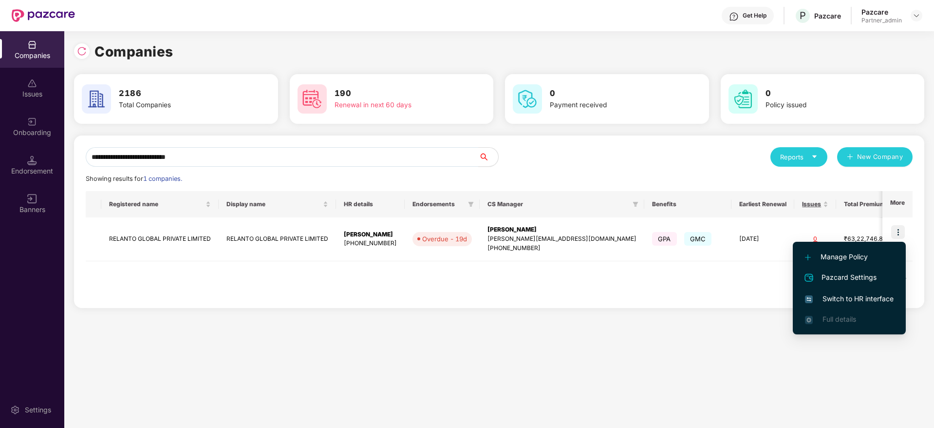
click at [861, 287] on li "Pazcard Settings" at bounding box center [849, 277] width 113 height 21
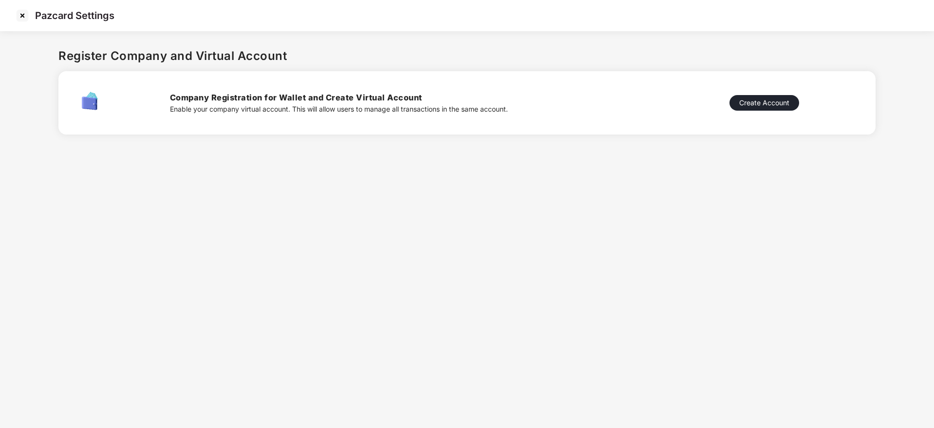
click at [26, 16] on img at bounding box center [23, 16] width 16 height 16
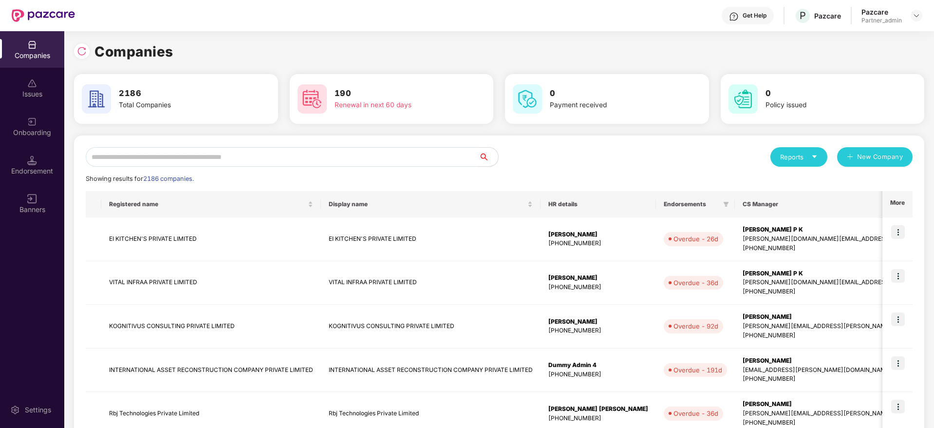
click at [201, 151] on input "text" at bounding box center [282, 156] width 393 height 19
paste input "**********"
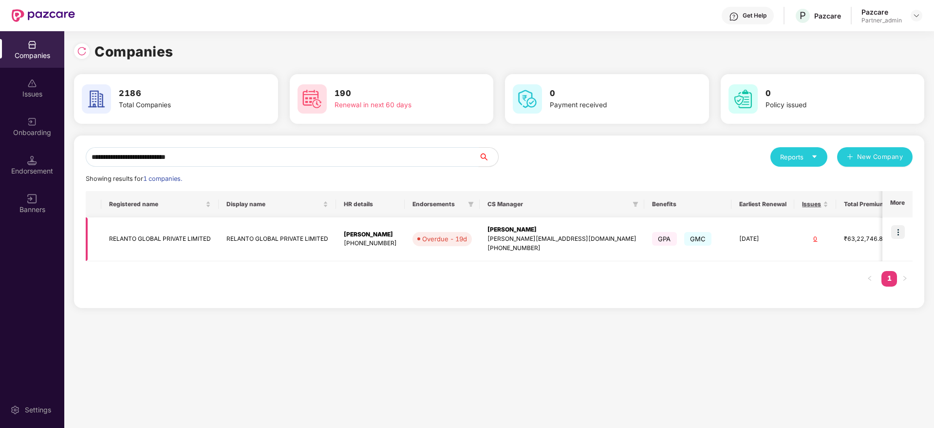
type input "**********"
click at [899, 231] on img at bounding box center [899, 232] width 14 height 14
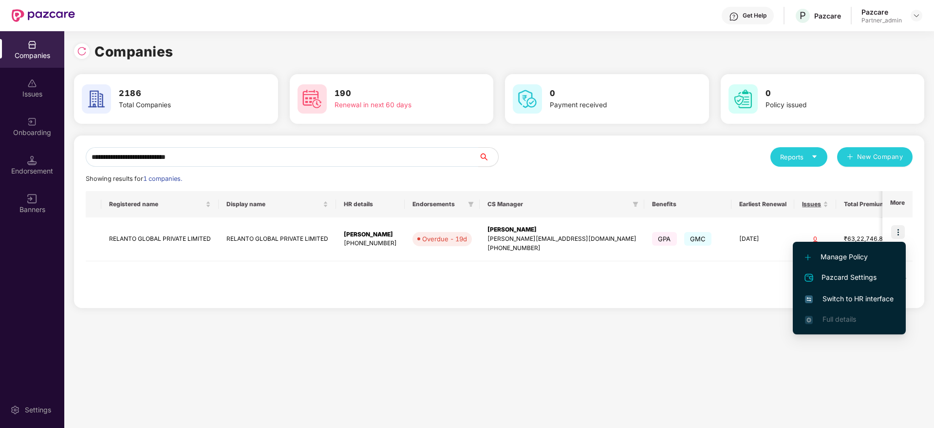
click at [858, 297] on span "Switch to HR interface" at bounding box center [849, 298] width 89 height 11
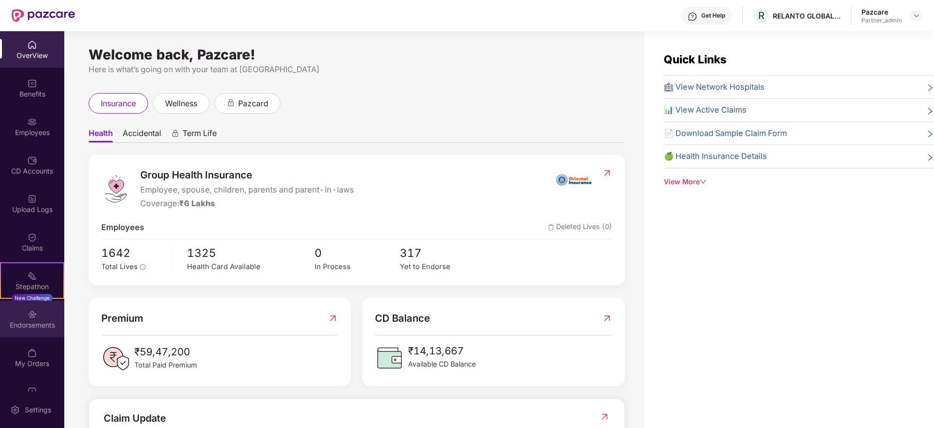
click at [39, 326] on div "Endorsements" at bounding box center [32, 325] width 64 height 10
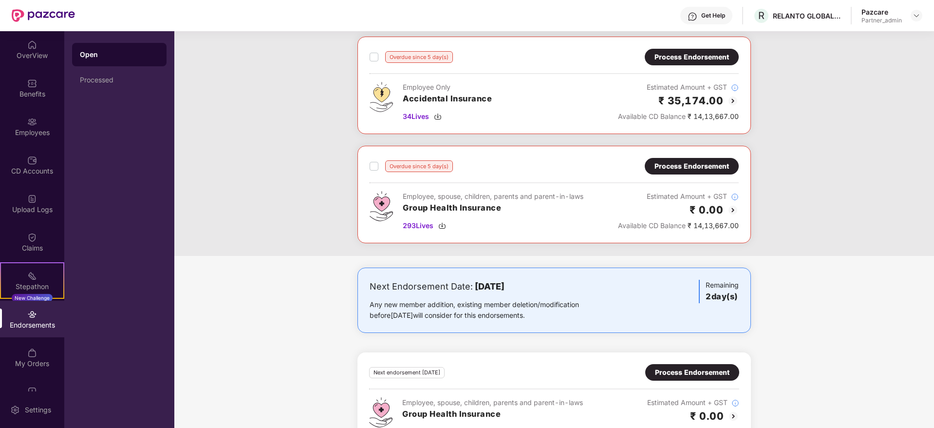
scroll to position [497, 0]
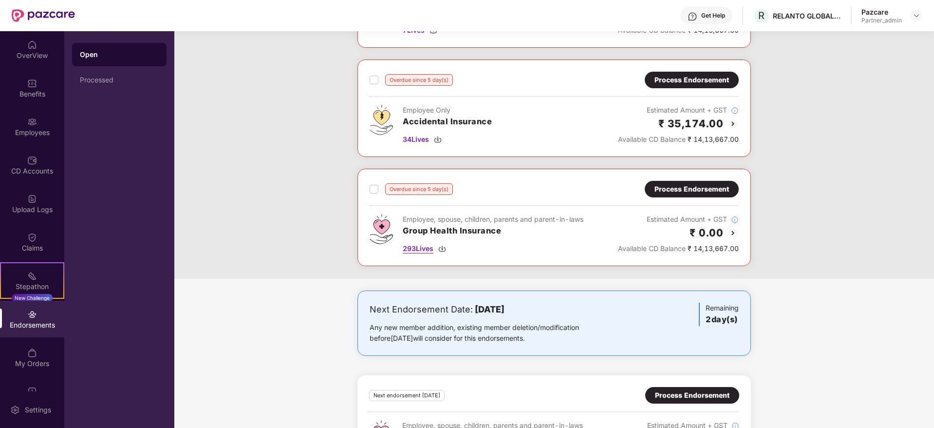
click at [441, 247] on img at bounding box center [442, 249] width 8 height 8
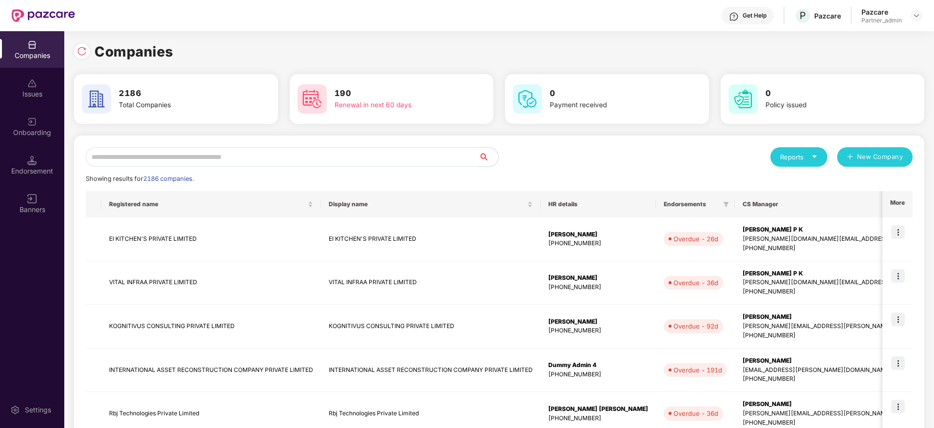
click at [174, 157] on input "text" at bounding box center [282, 156] width 393 height 19
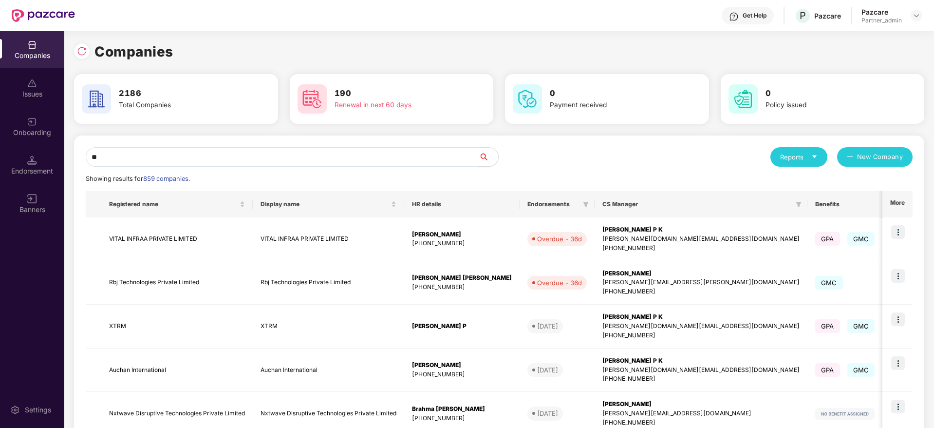
type input "*"
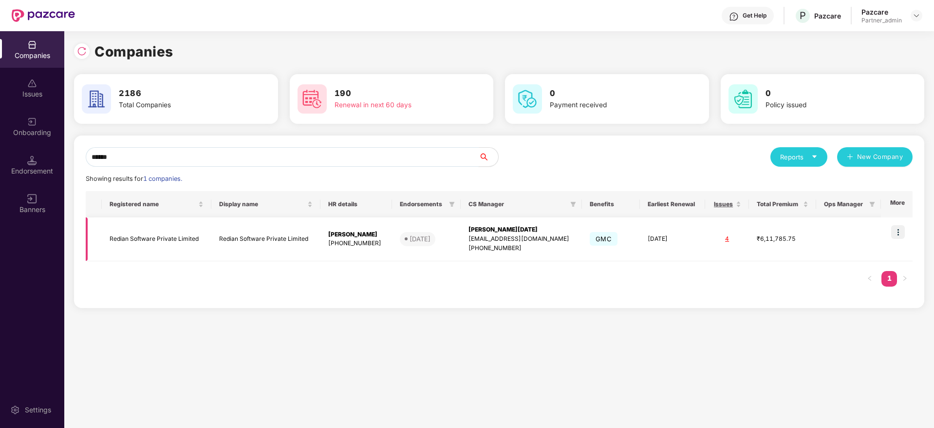
type input "******"
click at [237, 238] on td "Redian Software Private Limited" at bounding box center [265, 239] width 109 height 44
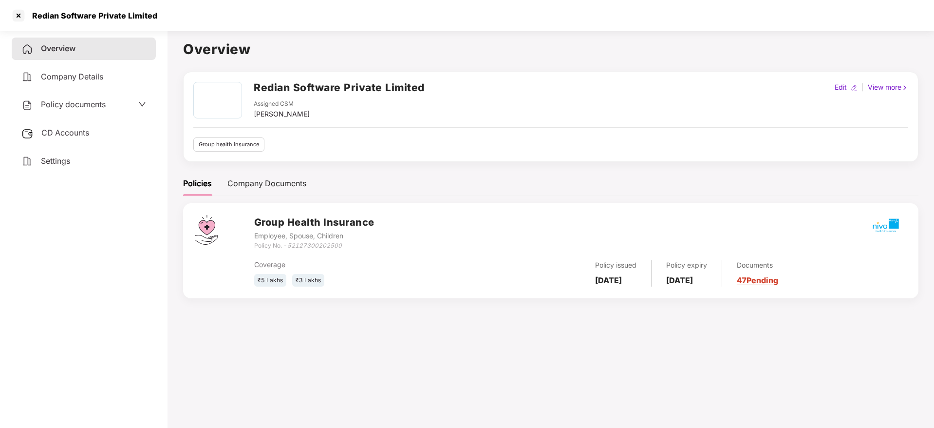
click at [282, 85] on h2 "Redian Software Private Limited" at bounding box center [339, 87] width 171 height 16
copy h2 "Redian"
click at [21, 14] on div at bounding box center [19, 16] width 16 height 16
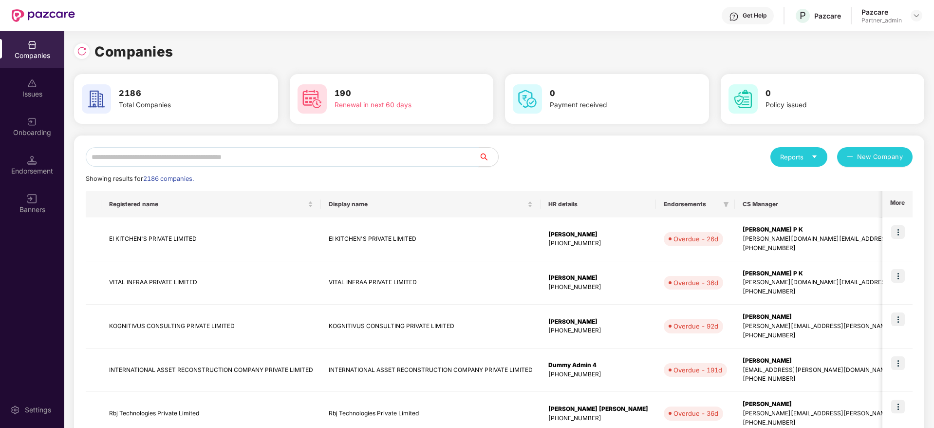
click at [273, 160] on input "text" at bounding box center [282, 156] width 393 height 19
paste input "******"
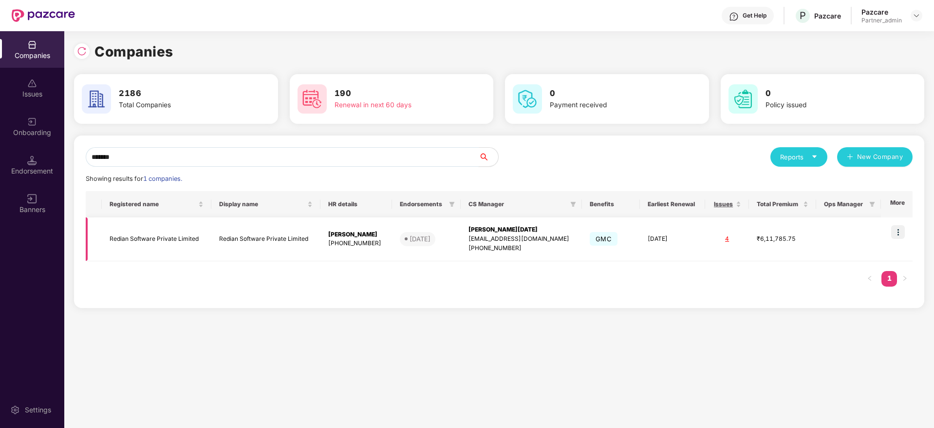
scroll to position [0, 1]
type input "******"
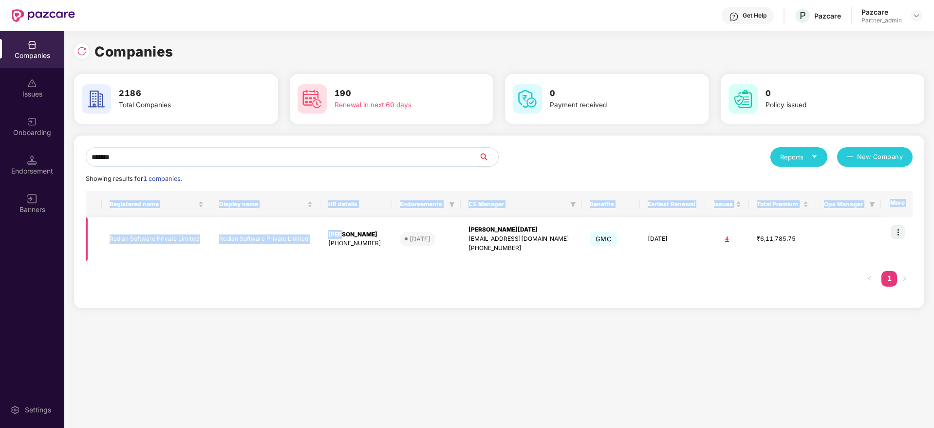
drag, startPoint x: 345, startPoint y: 233, endPoint x: 863, endPoint y: 222, distance: 518.0
click at [934, 230] on html "Get Help P Pazcare Pazcare Partner_admin Companies Issues Onboarding Endorsemen…" at bounding box center [467, 214] width 934 height 428
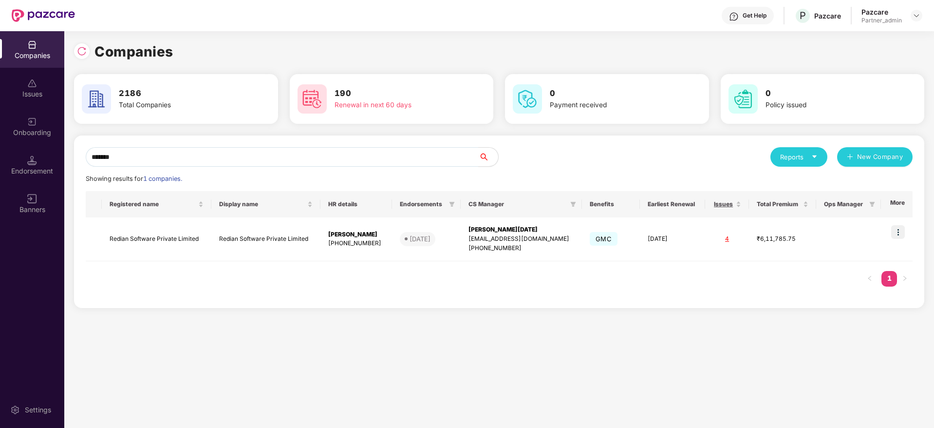
click at [466, 354] on div "Companies 2186 Total Companies 190 Renewal in next 60 days 0 Payment received 0…" at bounding box center [499, 229] width 870 height 397
click at [901, 231] on img at bounding box center [899, 232] width 14 height 14
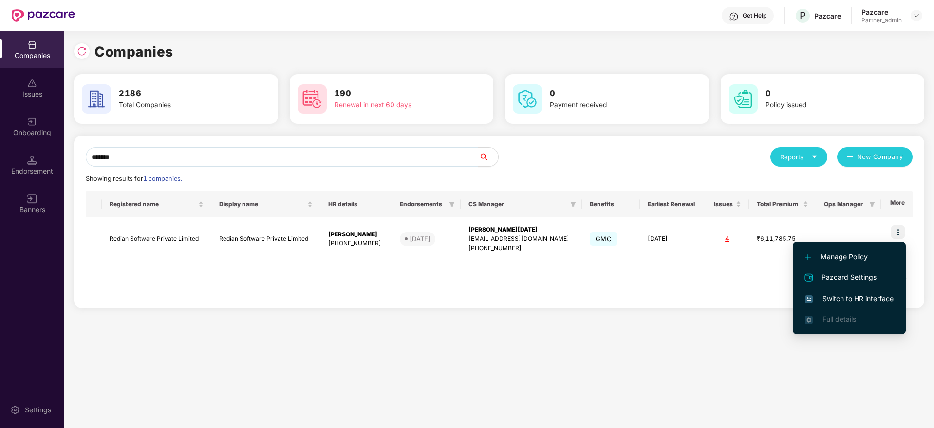
click at [851, 292] on li "Switch to HR interface" at bounding box center [849, 298] width 113 height 20
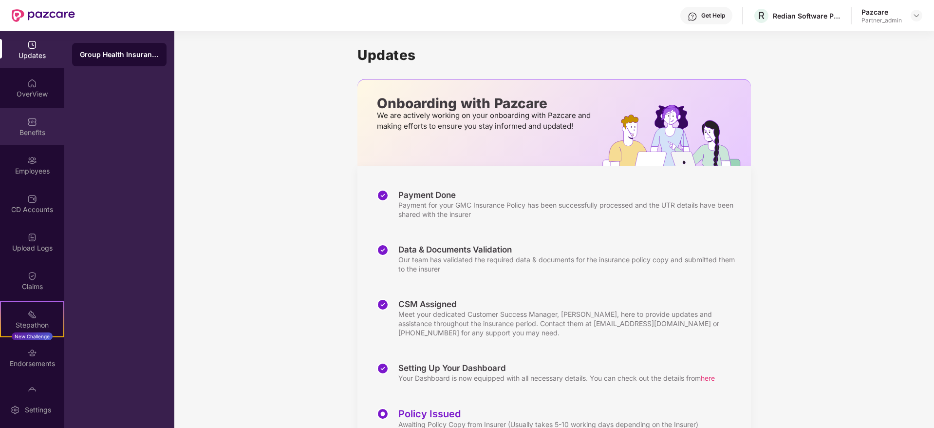
click at [32, 128] on div "Benefits" at bounding box center [32, 133] width 64 height 10
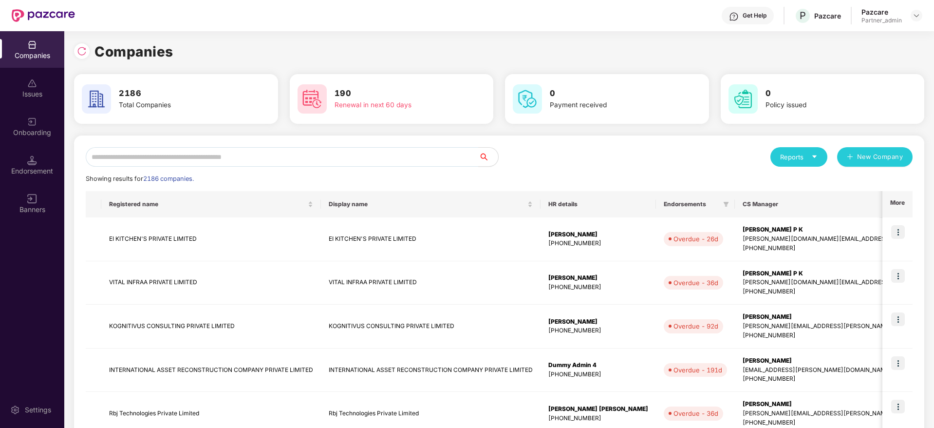
scroll to position [0, 1]
click at [148, 160] on input "text" at bounding box center [282, 156] width 393 height 19
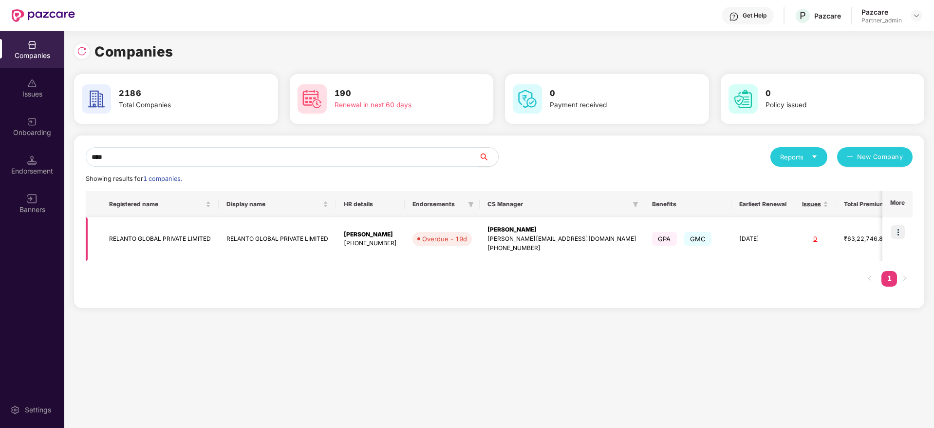
type input "****"
click at [900, 233] on img at bounding box center [899, 232] width 14 height 14
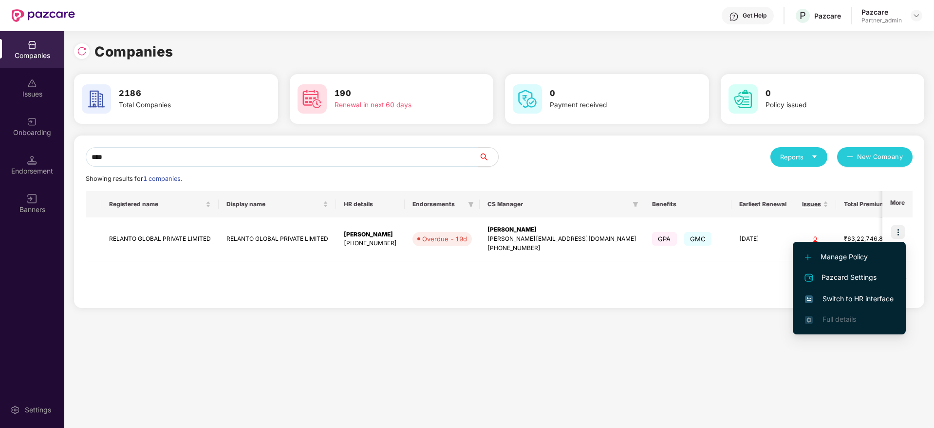
click at [852, 297] on span "Switch to HR interface" at bounding box center [849, 298] width 89 height 11
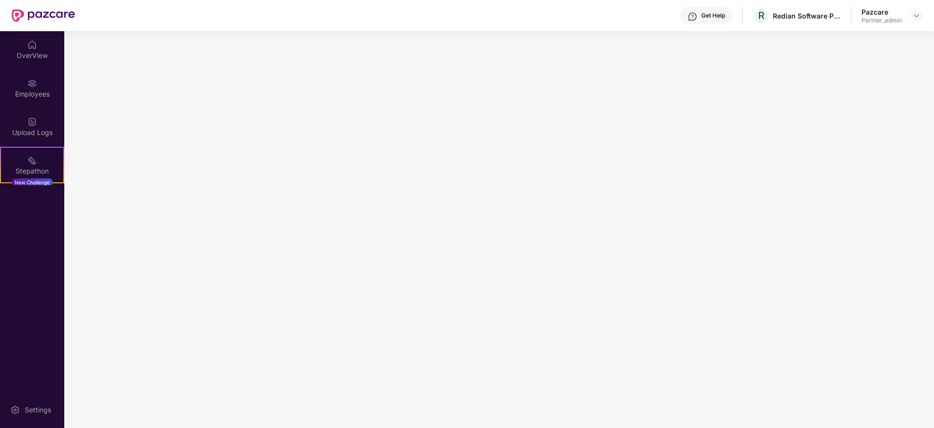
scroll to position [0, 0]
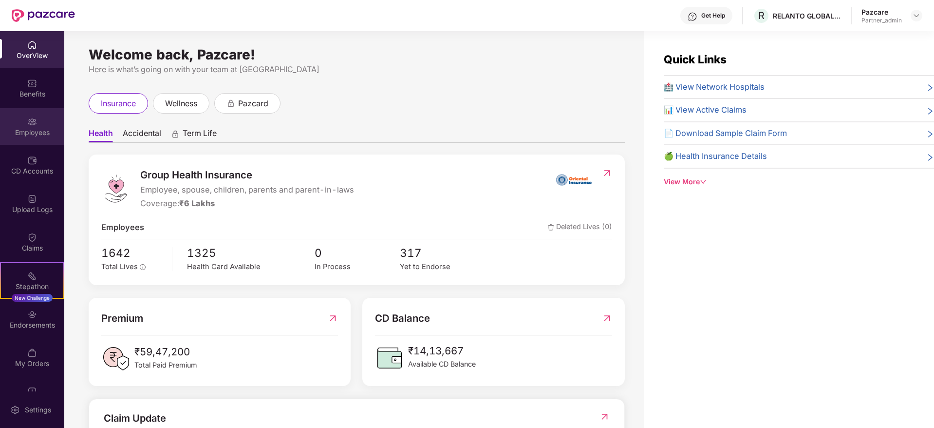
click at [19, 131] on div "Employees" at bounding box center [32, 133] width 64 height 10
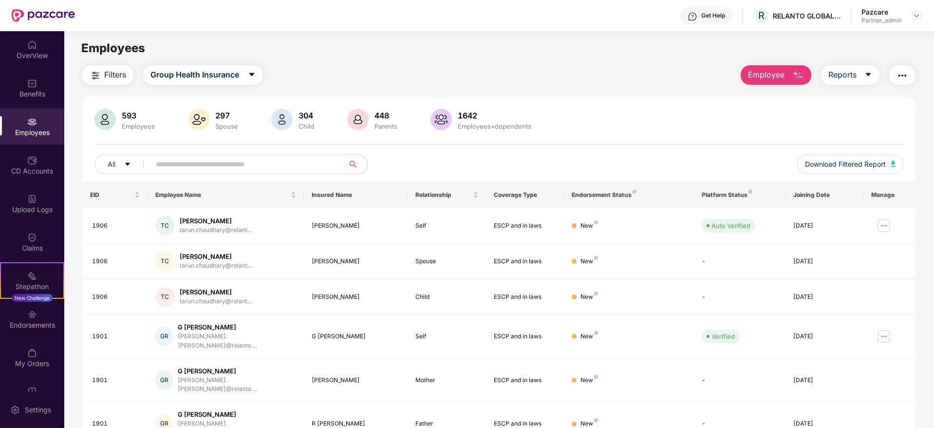
click at [184, 168] on input "text" at bounding box center [243, 164] width 175 height 15
paste input "****"
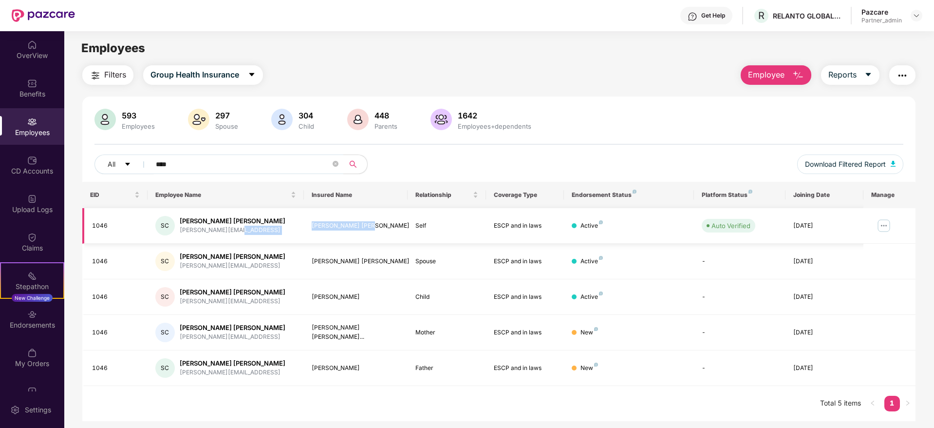
drag, startPoint x: 303, startPoint y: 228, endPoint x: 372, endPoint y: 227, distance: 69.2
click at [372, 227] on tr "1046 SC Sunad Anant Chavan sunad.c@relanto.ai Sunad Anant Chavan Self ESCP and …" at bounding box center [499, 226] width 834 height 36
drag, startPoint x: 306, startPoint y: 260, endPoint x: 382, endPoint y: 259, distance: 76.5
click at [382, 259] on td "Sanchita Anil Shinde" at bounding box center [356, 262] width 104 height 36
drag, startPoint x: 191, startPoint y: 163, endPoint x: 70, endPoint y: 161, distance: 121.8
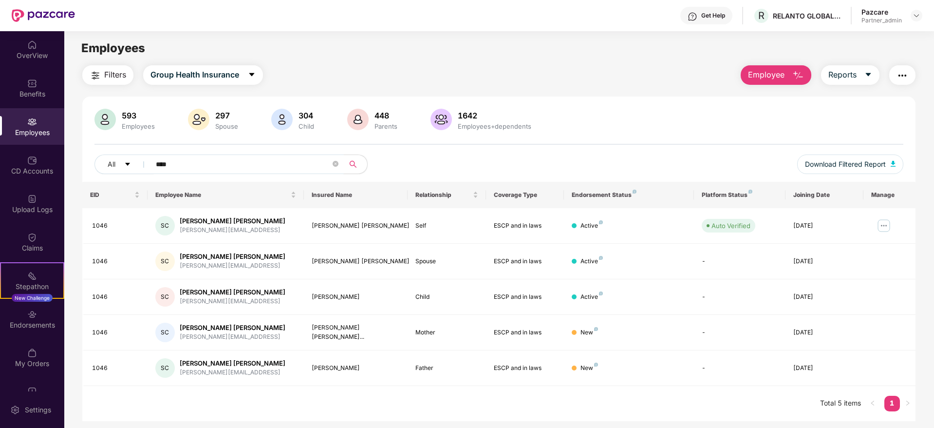
click at [70, 161] on div "Filters Group Health Insurance Employee Reports 593 Employees 297 Spouse 304 Ch…" at bounding box center [499, 243] width 870 height 356
paste input "text"
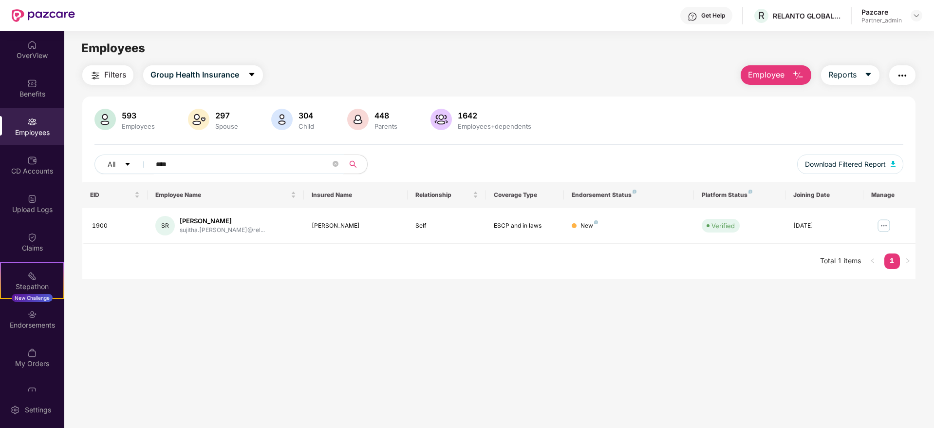
type input "****"
click at [13, 322] on div "Endorsements" at bounding box center [32, 325] width 64 height 10
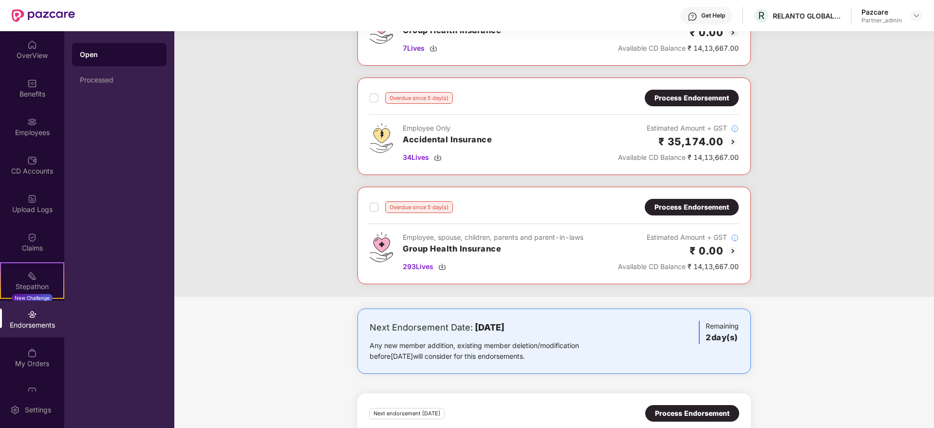
scroll to position [570, 0]
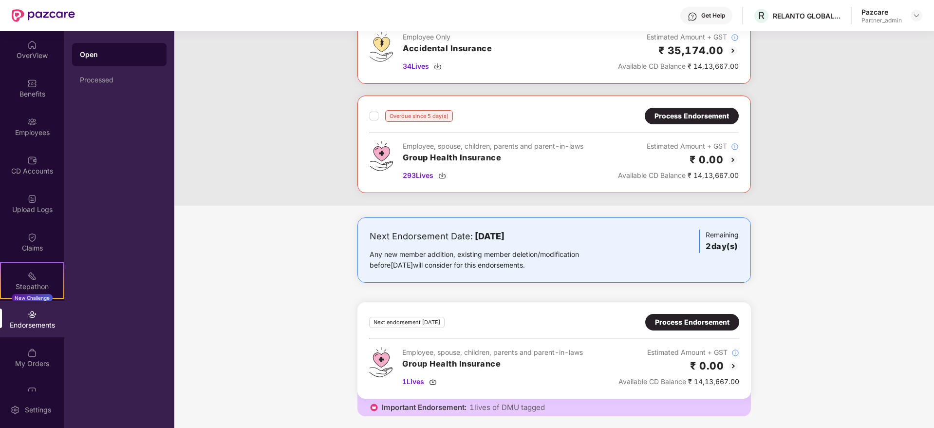
click at [688, 117] on div "Process Endorsement" at bounding box center [692, 116] width 75 height 11
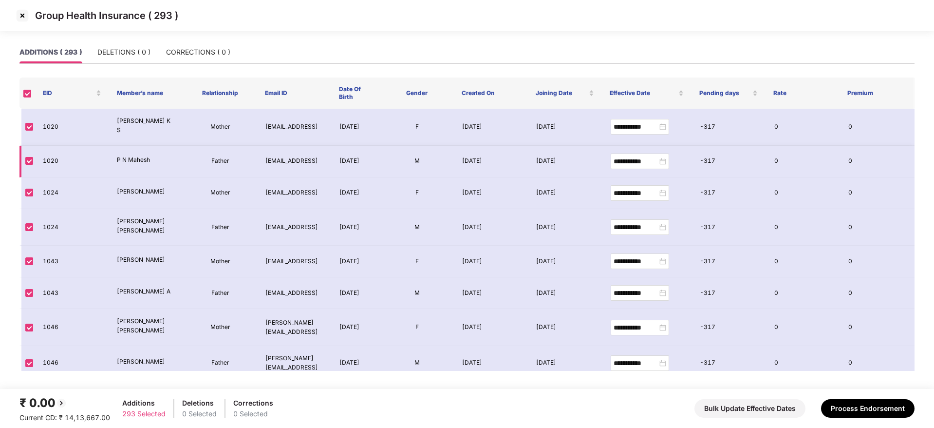
scroll to position [7592, 0]
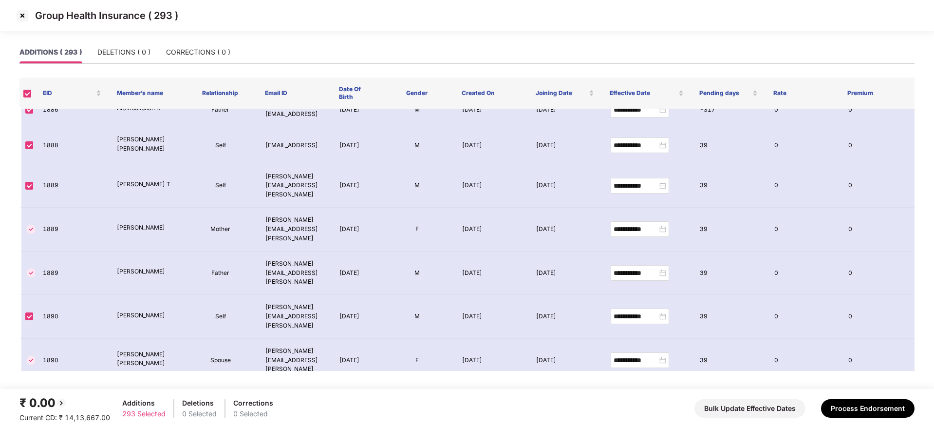
drag, startPoint x: 29, startPoint y: 308, endPoint x: 34, endPoint y: 285, distance: 23.9
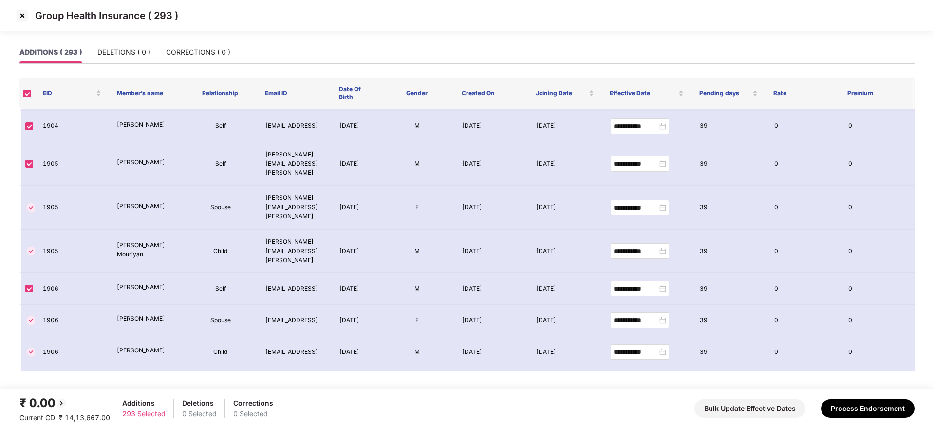
scroll to position [9492, 0]
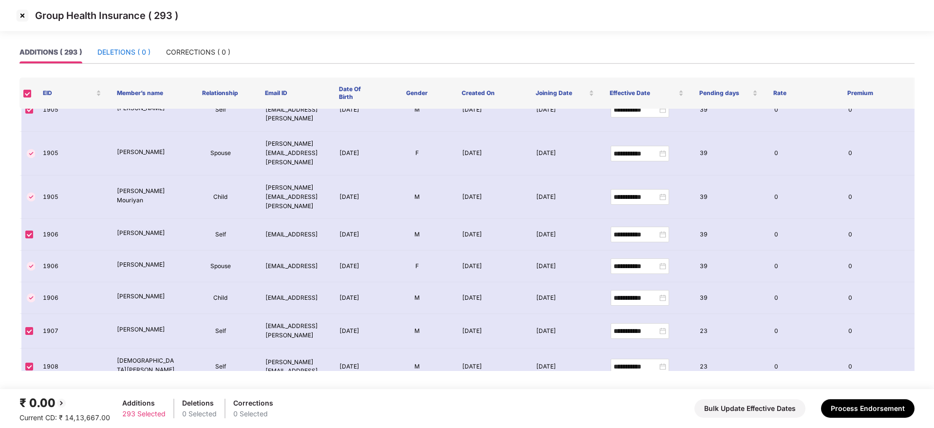
click at [129, 51] on div "DELETIONS ( 0 )" at bounding box center [123, 52] width 53 height 11
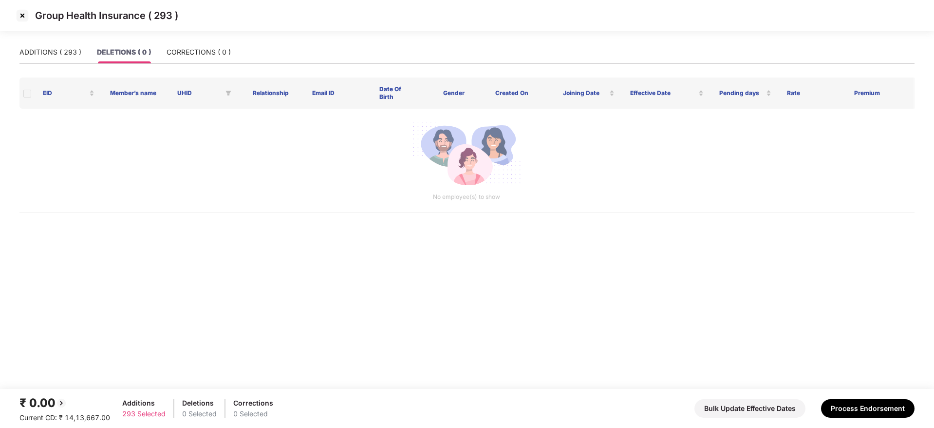
scroll to position [0, 0]
click at [199, 52] on div "CORRECTIONS ( 0 )" at bounding box center [199, 52] width 64 height 11
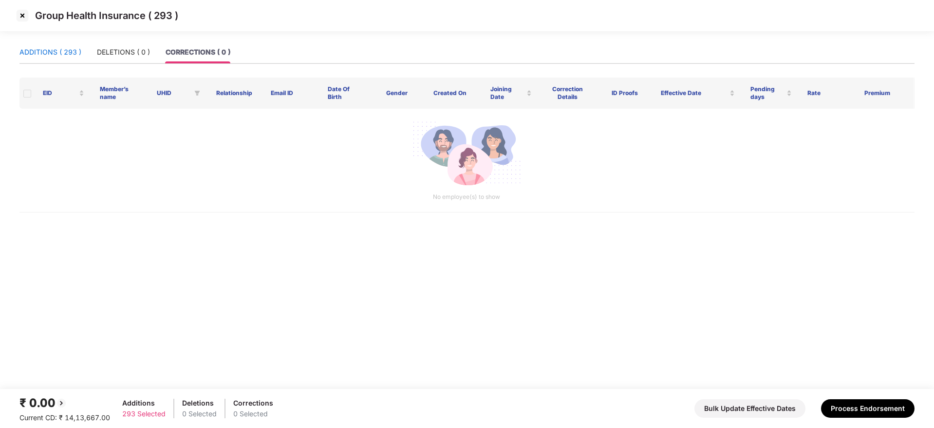
click at [37, 50] on div "ADDITIONS ( 293 )" at bounding box center [50, 52] width 62 height 11
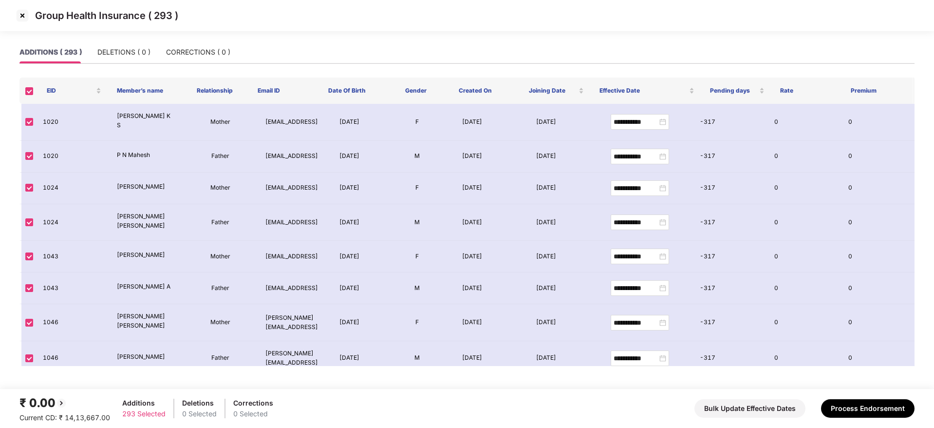
click at [40, 54] on div "ADDITIONS ( 293 )" at bounding box center [50, 52] width 62 height 11
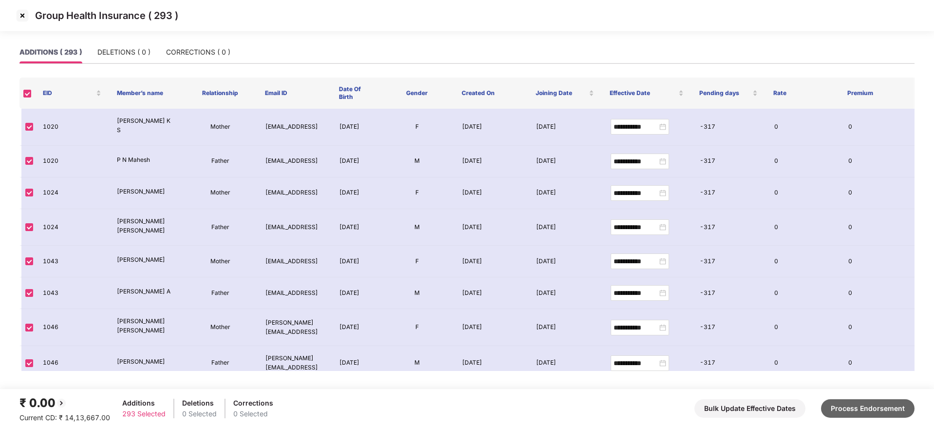
click at [871, 406] on button "Process Endorsement" at bounding box center [868, 408] width 94 height 19
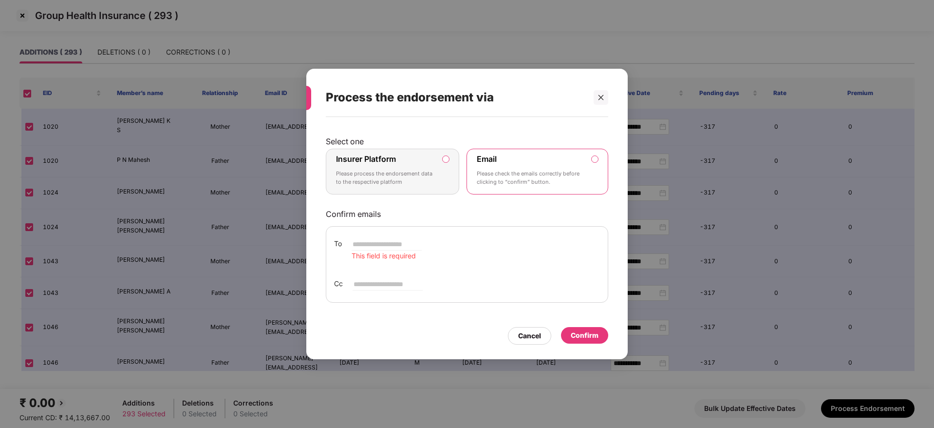
click at [421, 176] on p "Please process the endorsement data to the respective platform" at bounding box center [385, 178] width 99 height 17
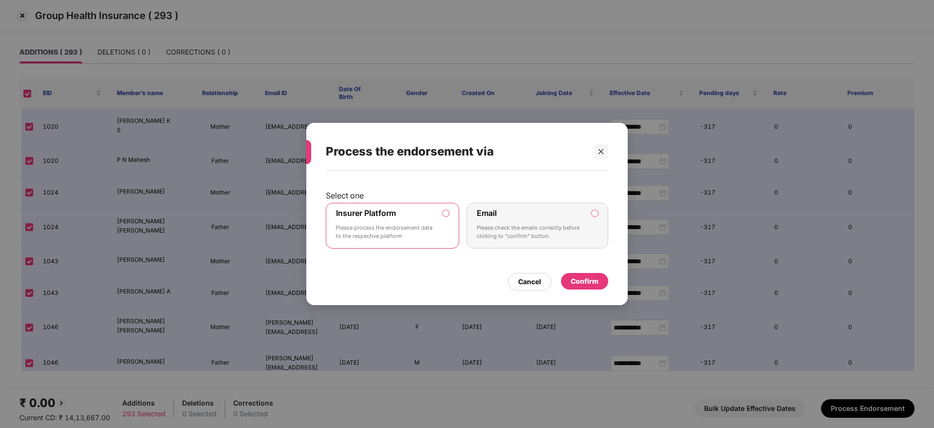
click at [588, 277] on div "Confirm" at bounding box center [585, 281] width 28 height 11
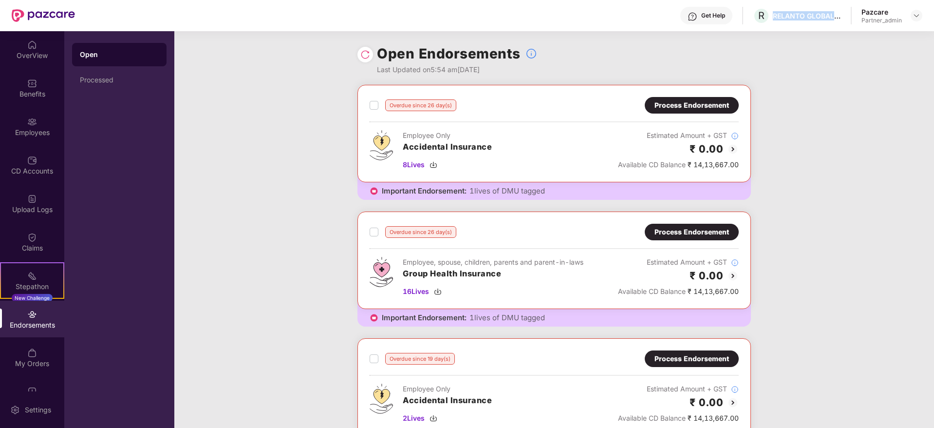
drag, startPoint x: 776, startPoint y: 13, endPoint x: 857, endPoint y: 13, distance: 81.4
click at [857, 13] on div "Get Help R RELANTO GLOBAL PRIVATE LIMITED Pazcare Partner_admin" at bounding box center [499, 15] width 848 height 31
copy div "RELANTO GLOBAL PRIVATE LIMITED"
click at [916, 17] on img at bounding box center [917, 16] width 8 height 8
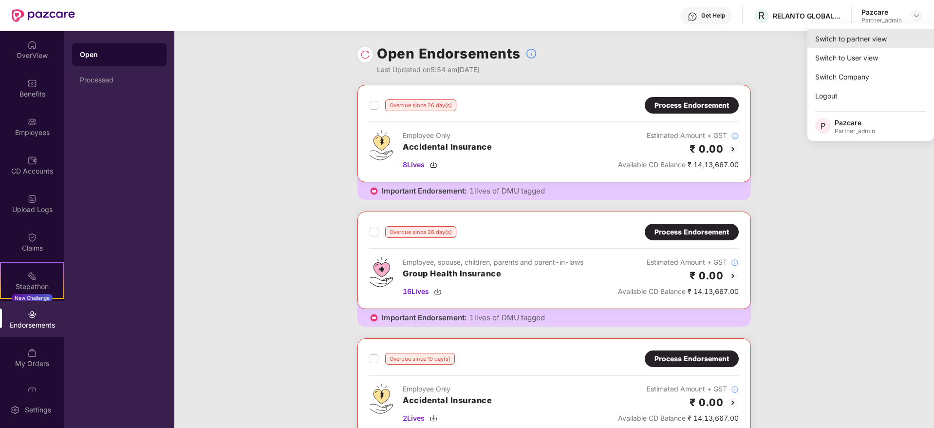
click at [891, 33] on div "Switch to partner view" at bounding box center [871, 38] width 127 height 19
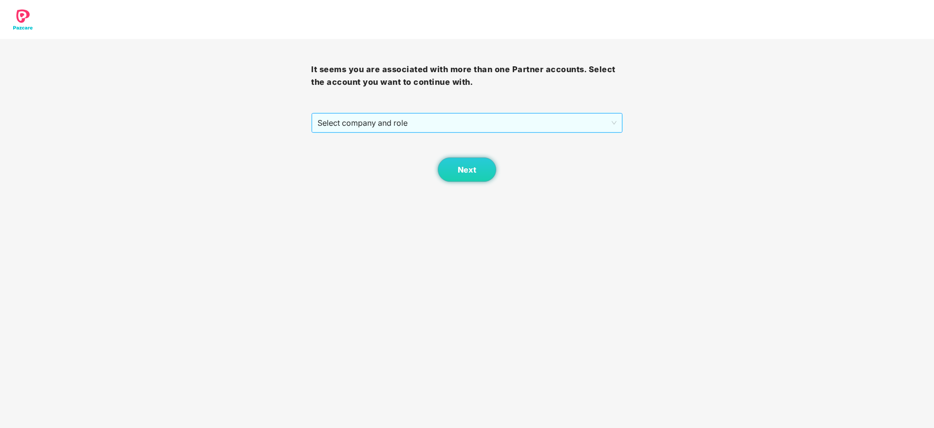
click at [408, 125] on span "Select company and role" at bounding box center [467, 123] width 299 height 19
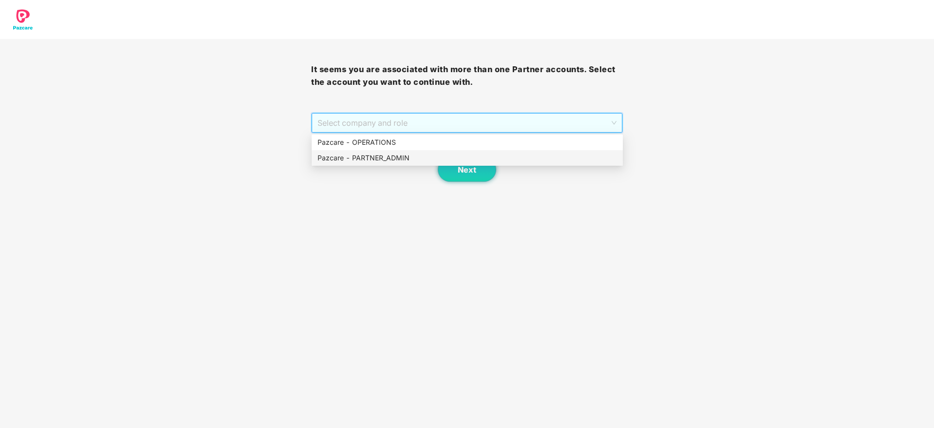
click at [388, 159] on div "Pazcare - PARTNER_ADMIN" at bounding box center [468, 157] width 300 height 11
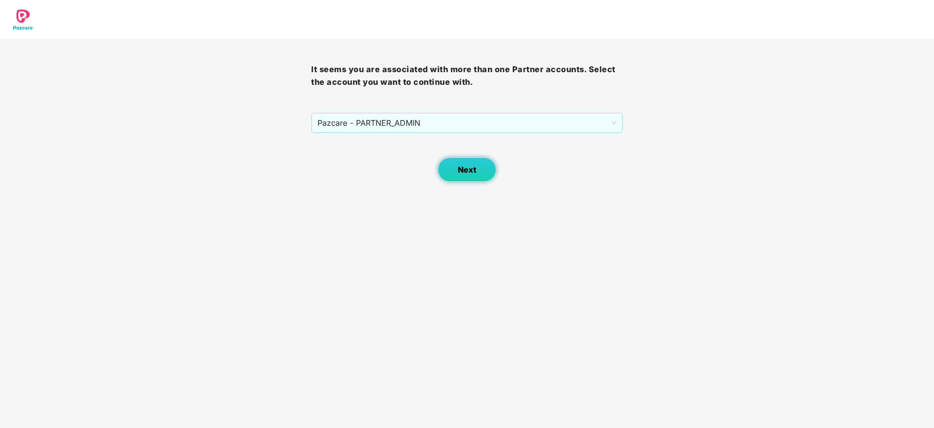
drag, startPoint x: 470, startPoint y: 173, endPoint x: 448, endPoint y: 194, distance: 30.0
click at [454, 186] on body "It seems you are associated with more than one Partner accounts. Select the acc…" at bounding box center [467, 214] width 934 height 428
click at [478, 173] on button "Next" at bounding box center [467, 169] width 58 height 24
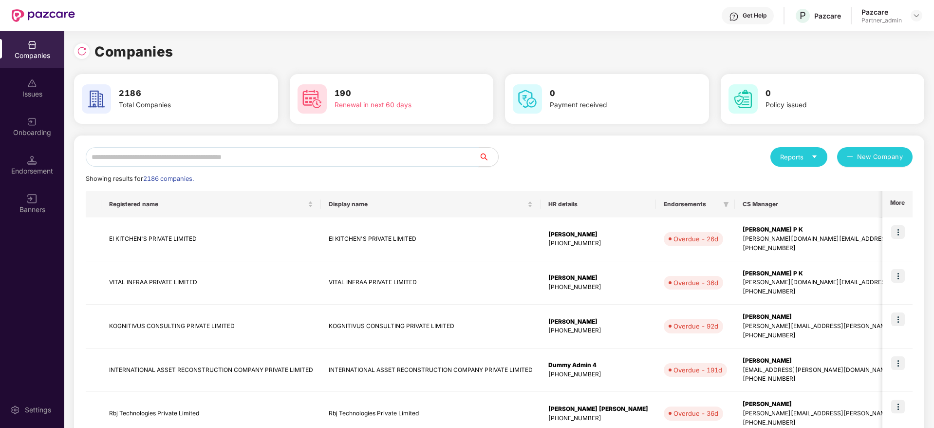
click at [281, 152] on input "text" at bounding box center [282, 156] width 393 height 19
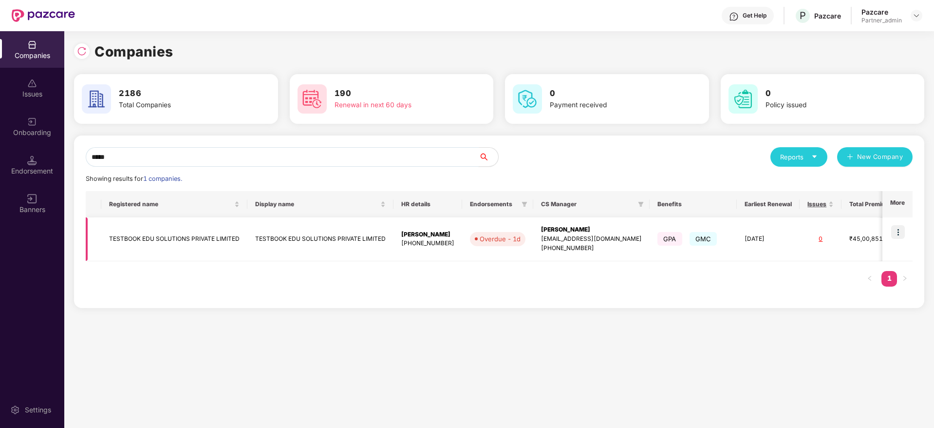
type input "*****"
click at [900, 233] on img at bounding box center [899, 232] width 14 height 14
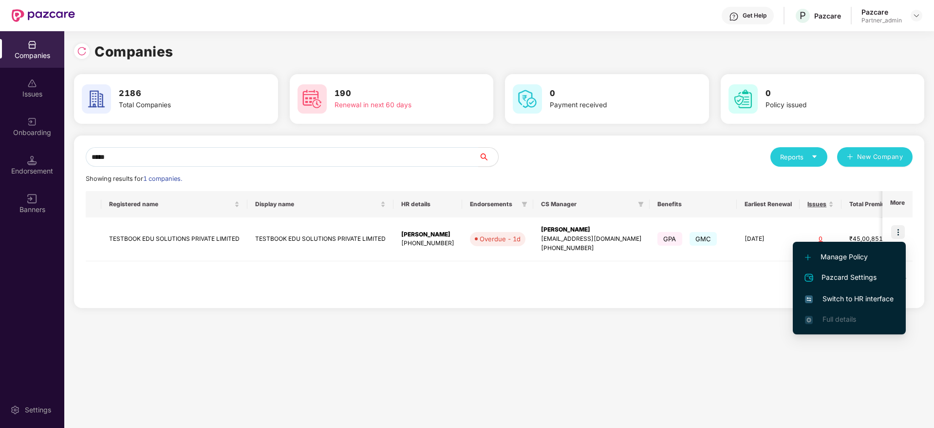
click at [851, 297] on span "Switch to HR interface" at bounding box center [849, 298] width 89 height 11
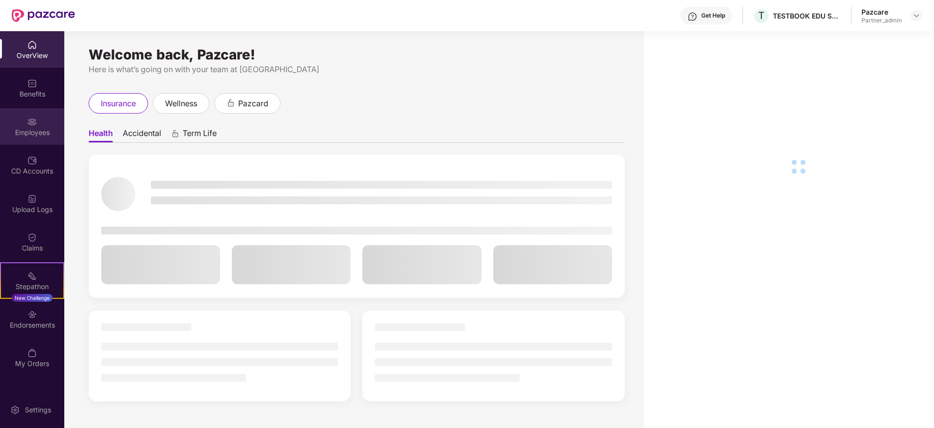
click at [25, 140] on div "Employees" at bounding box center [32, 126] width 64 height 37
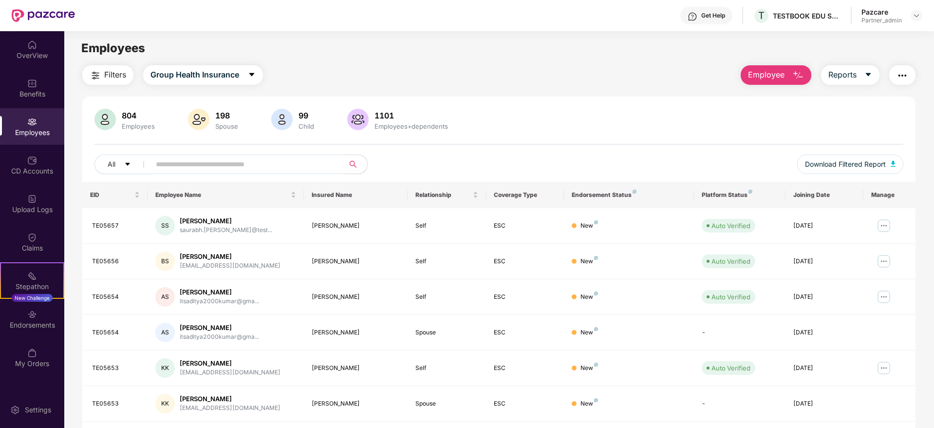
click at [207, 173] on span at bounding box center [244, 163] width 200 height 19
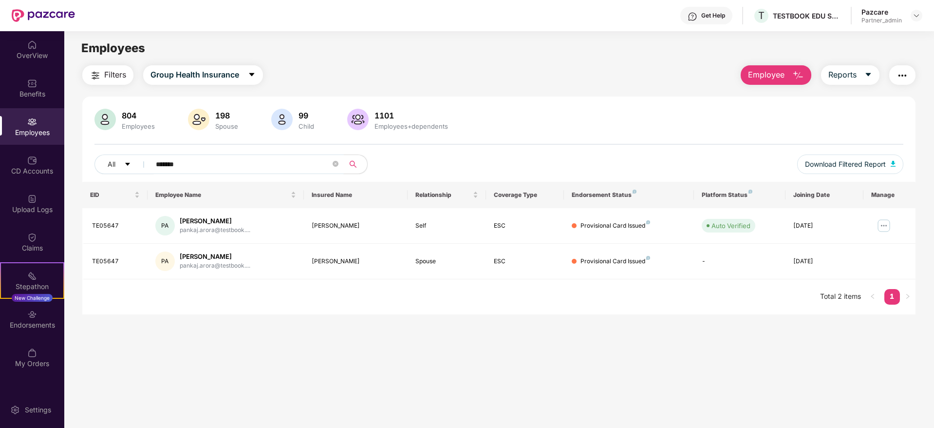
type input "*******"
click at [40, 328] on div "Endorsements" at bounding box center [32, 325] width 64 height 10
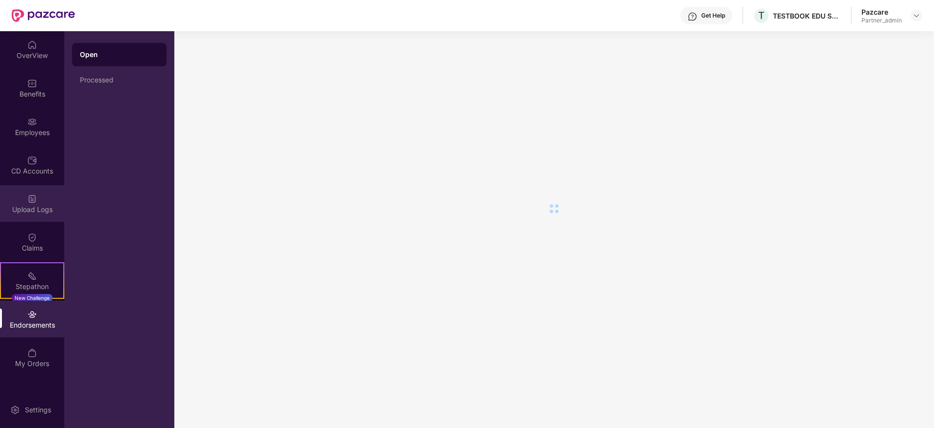
click at [41, 206] on div "Upload Logs" at bounding box center [32, 210] width 64 height 10
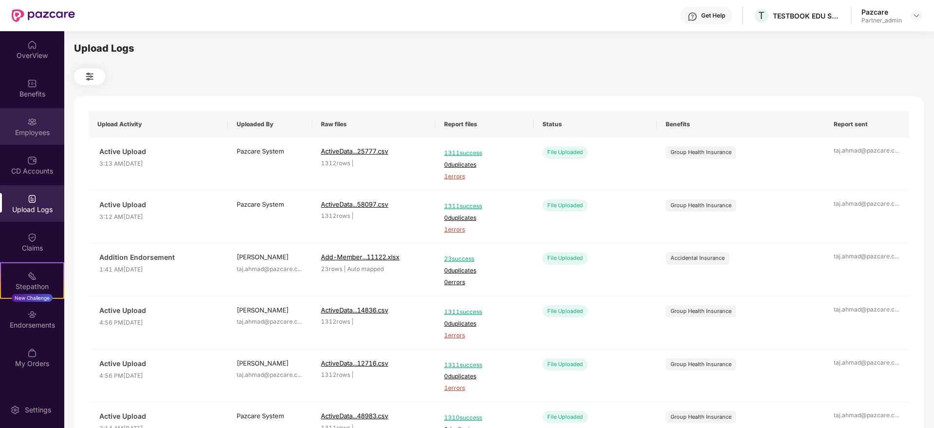
click at [21, 128] on div "Employees" at bounding box center [32, 133] width 64 height 10
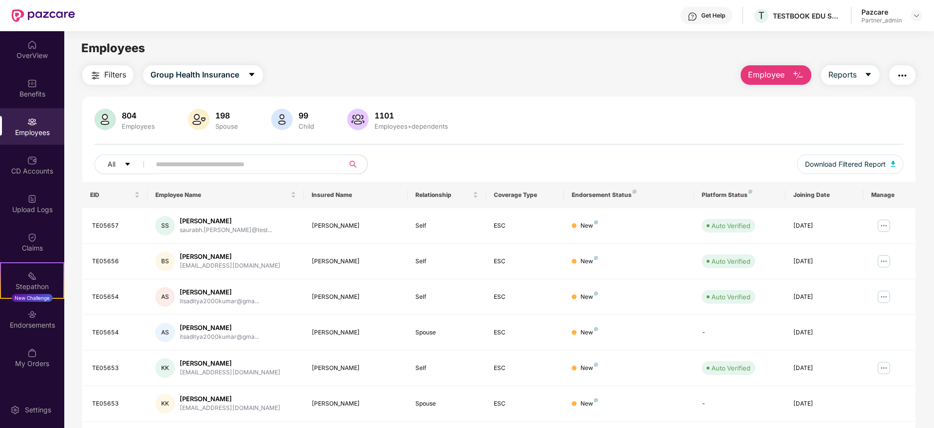
click at [905, 70] on img "button" at bounding box center [903, 76] width 12 height 12
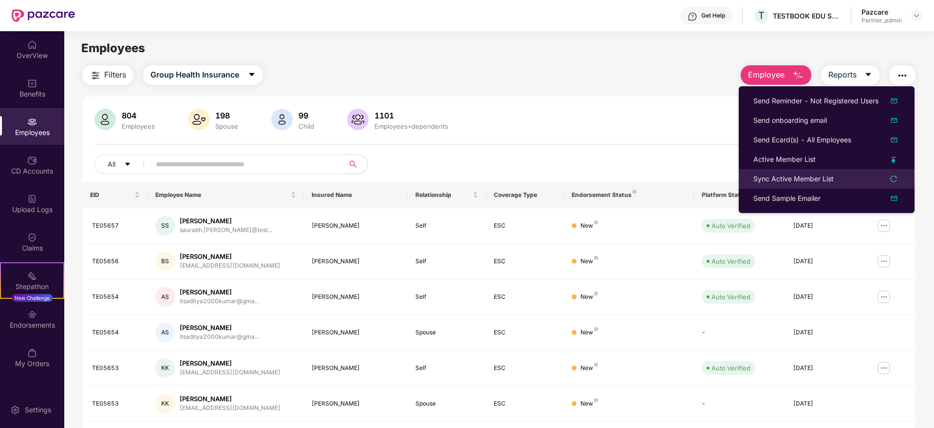
click at [767, 176] on div "Sync Active Member List" at bounding box center [794, 178] width 80 height 11
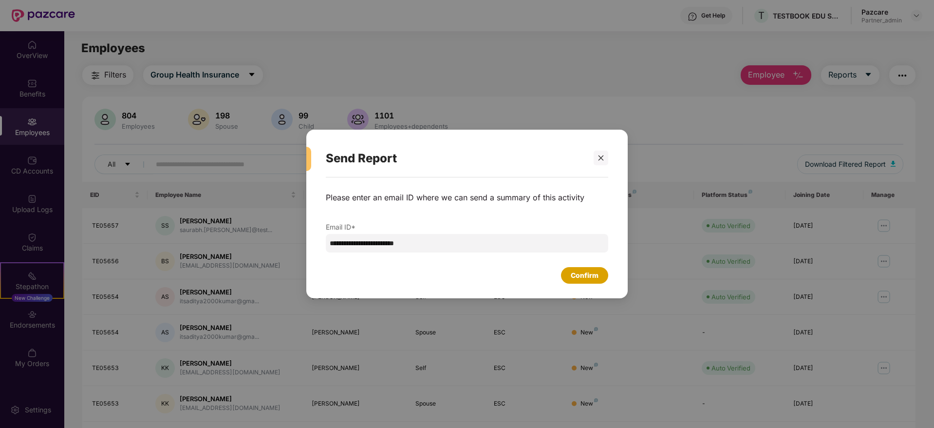
click at [587, 280] on div "Confirm" at bounding box center [585, 275] width 28 height 11
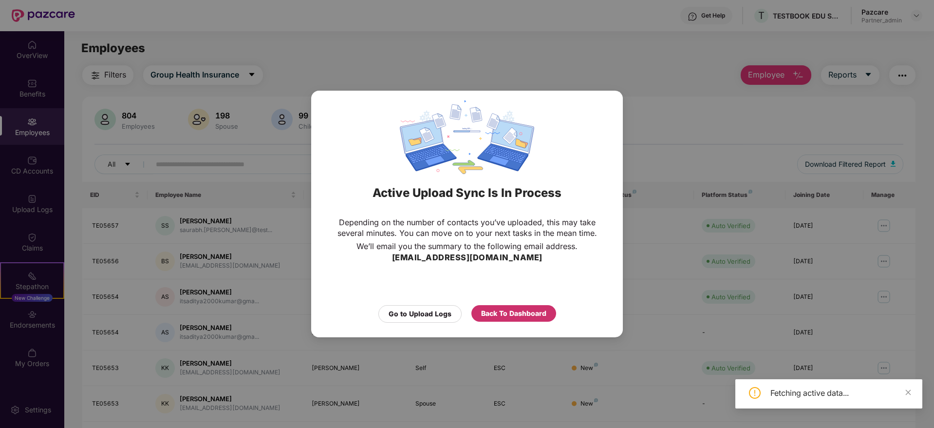
click at [515, 315] on div "Back To Dashboard" at bounding box center [513, 313] width 65 height 11
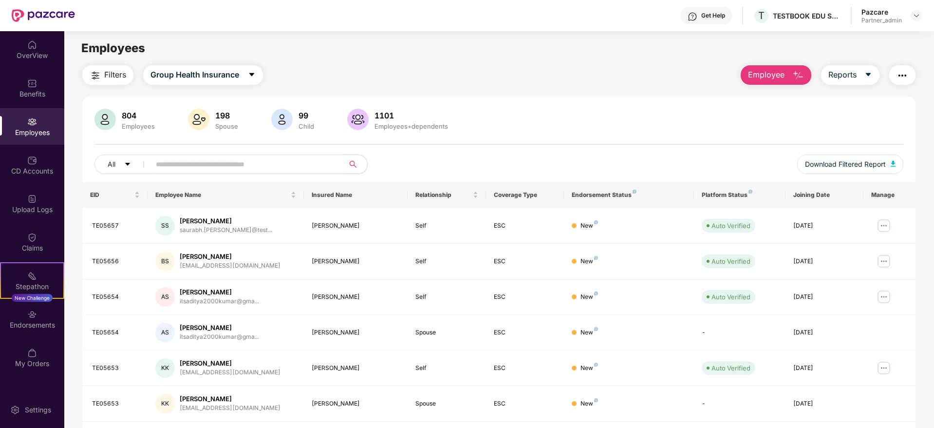
click at [449, 66] on div "Filters Group Health Insurance Employee Reports" at bounding box center [499, 74] width 834 height 19
click at [36, 124] on img at bounding box center [32, 122] width 10 height 10
click at [35, 163] on img at bounding box center [32, 160] width 10 height 10
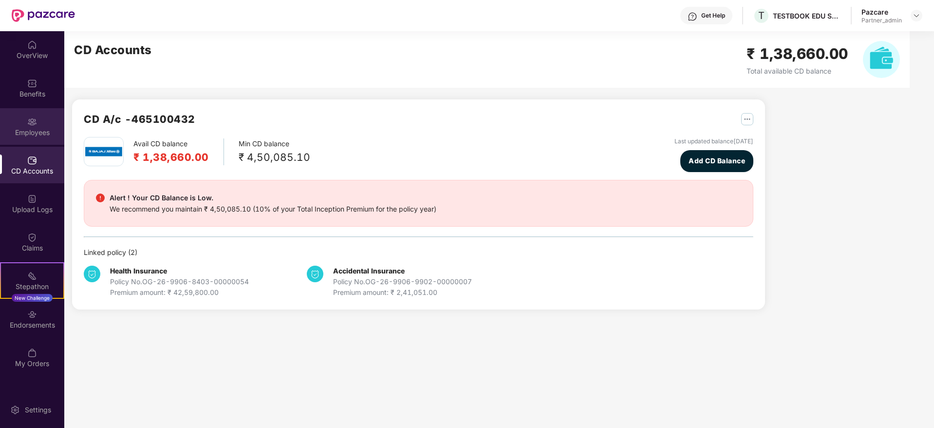
click at [30, 127] on div "Employees" at bounding box center [32, 126] width 64 height 37
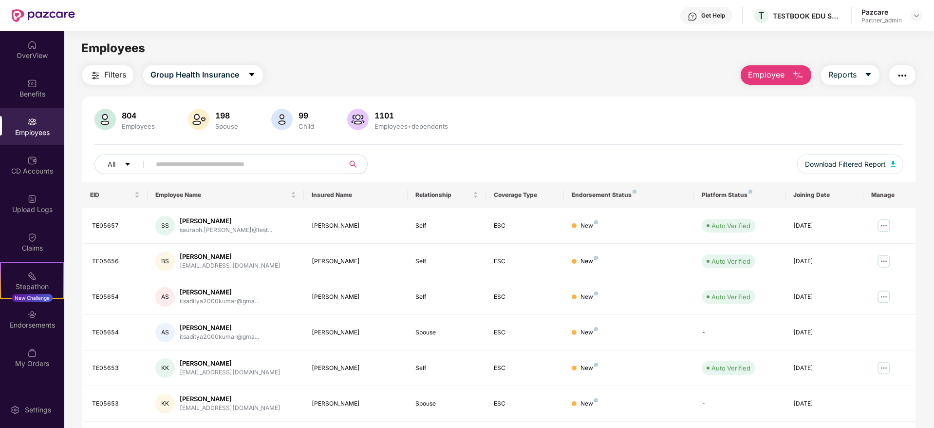
click at [245, 158] on input "text" at bounding box center [243, 164] width 175 height 15
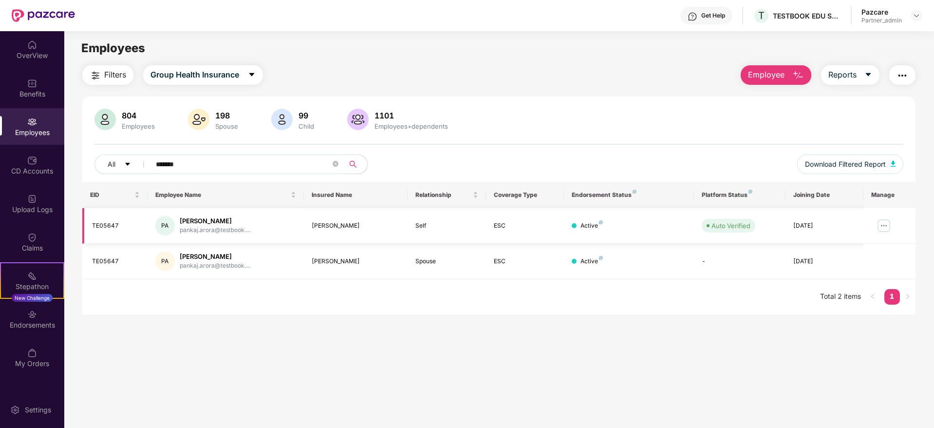
type input "*******"
click at [455, 76] on div "Filters Group Health Insurance Employee Reports" at bounding box center [499, 74] width 834 height 19
